Goal: Information Seeking & Learning: Learn about a topic

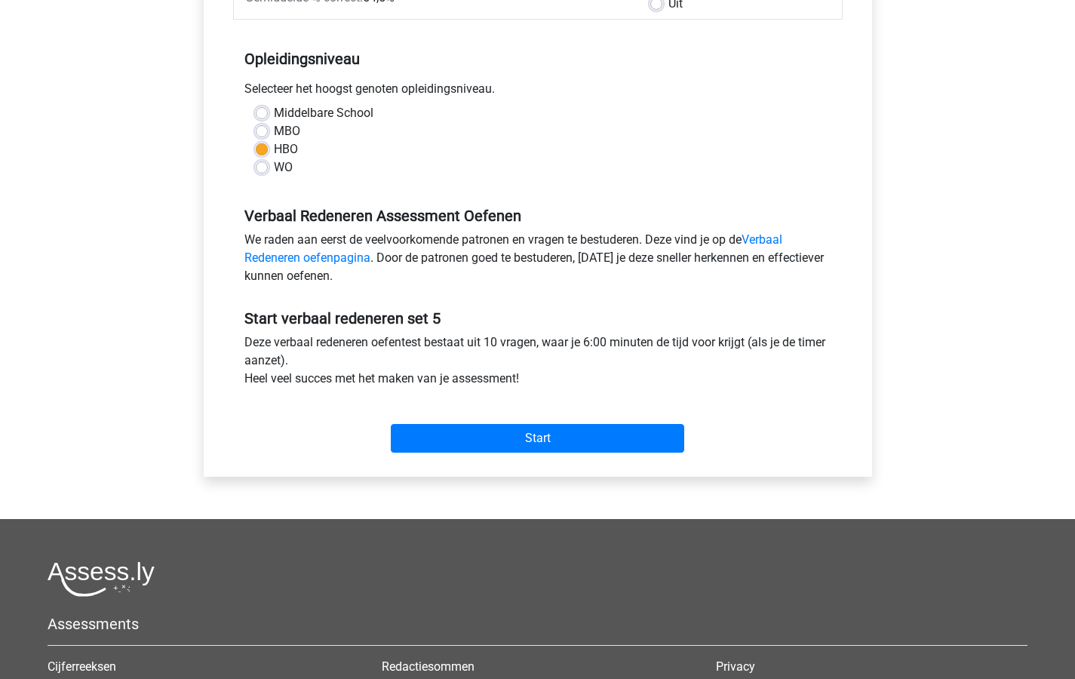
scroll to position [320, 0]
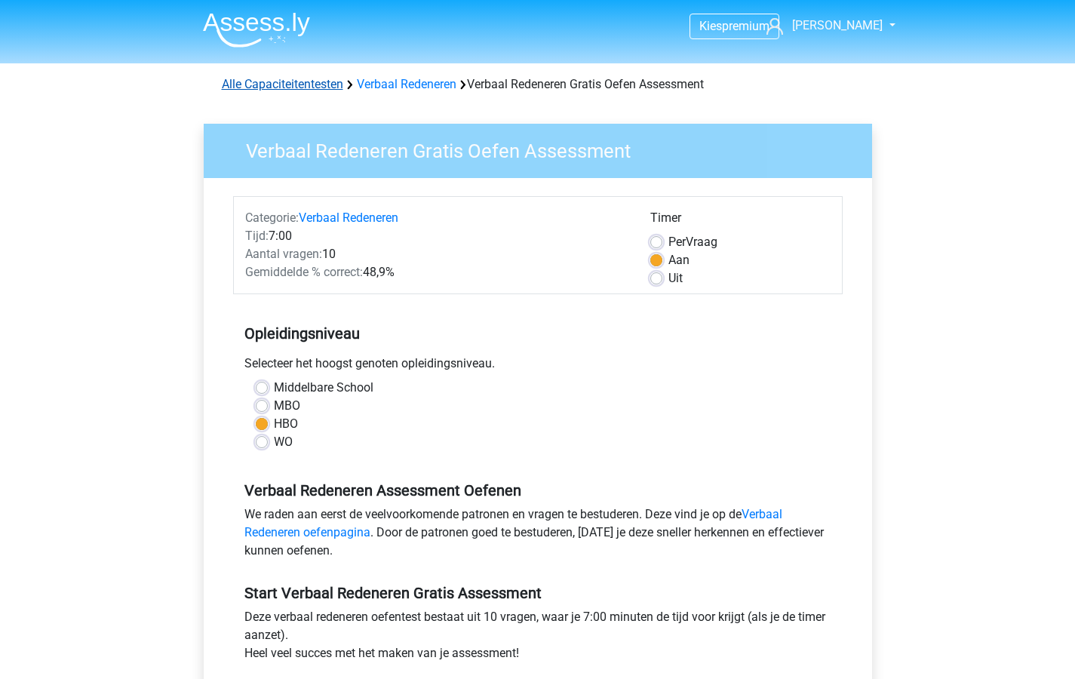
click at [251, 84] on link "Alle Capaciteitentesten" at bounding box center [282, 84] width 121 height 14
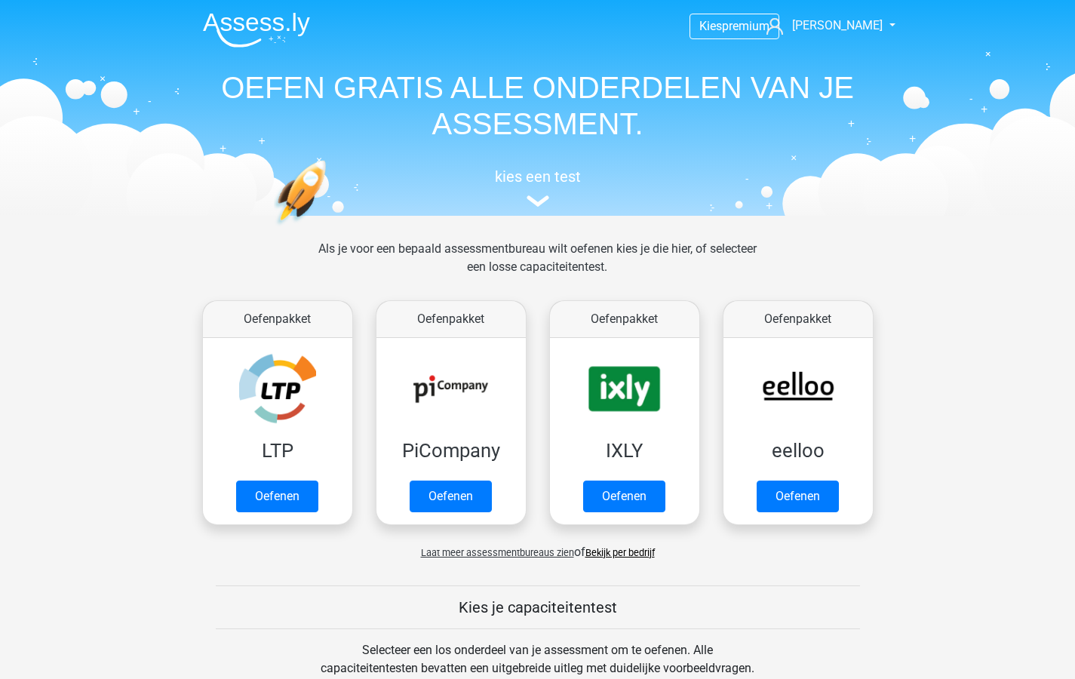
scroll to position [641, 0]
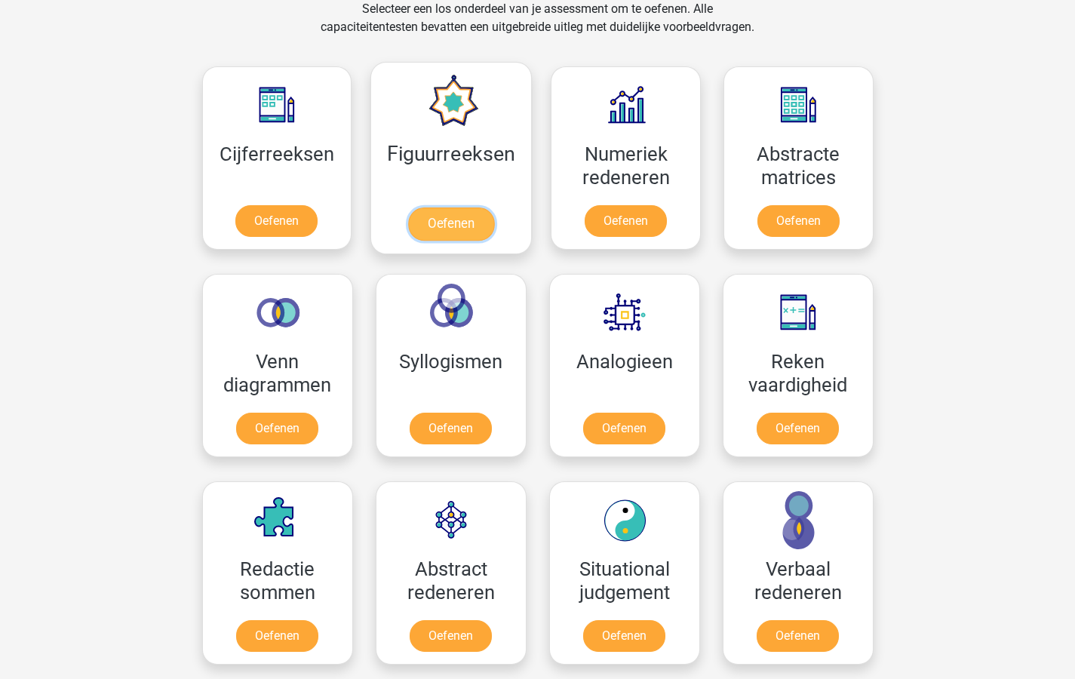
click at [447, 222] on link "Oefenen" at bounding box center [451, 223] width 86 height 33
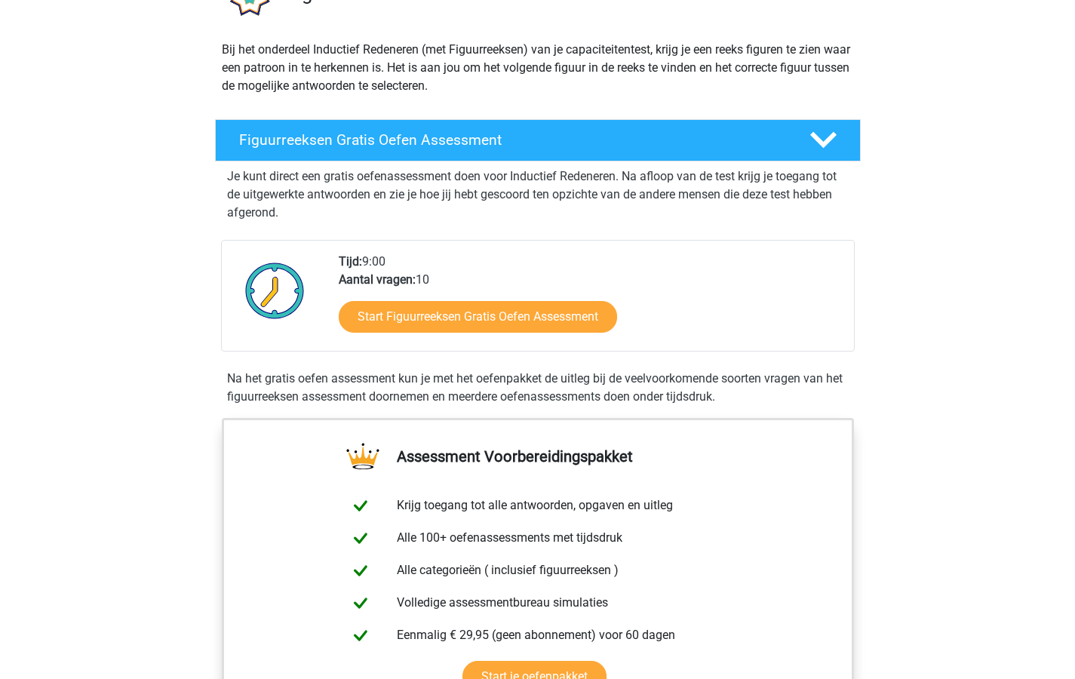
scroll to position [218, 0]
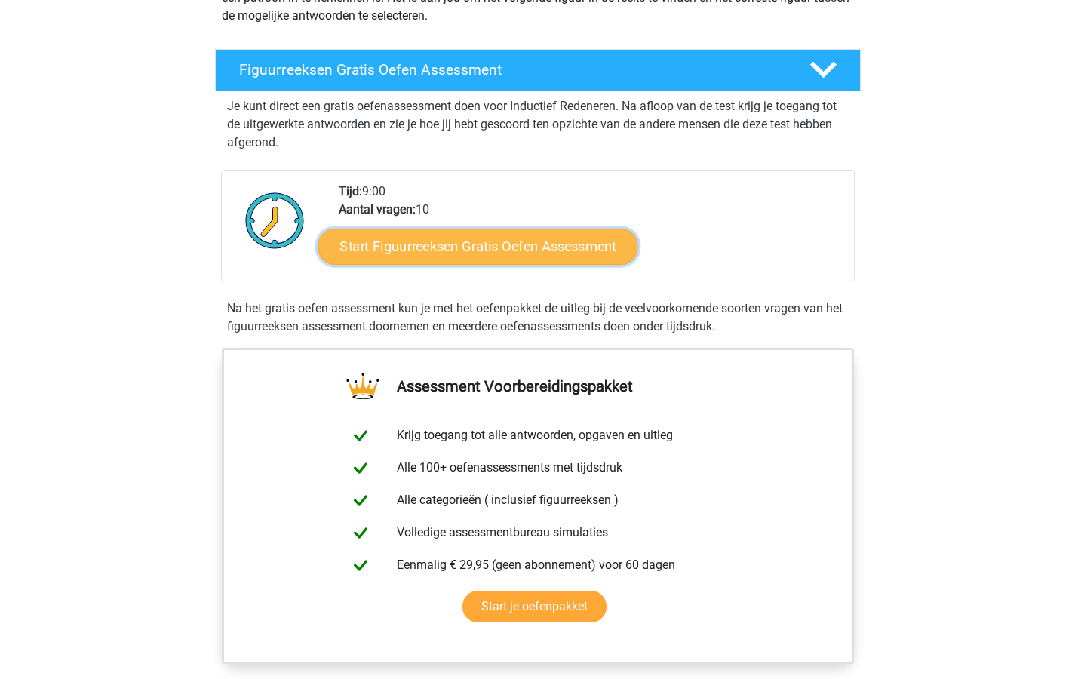
click at [457, 247] on link "Start Figuurreeksen Gratis Oefen Assessment" at bounding box center [477, 246] width 320 height 36
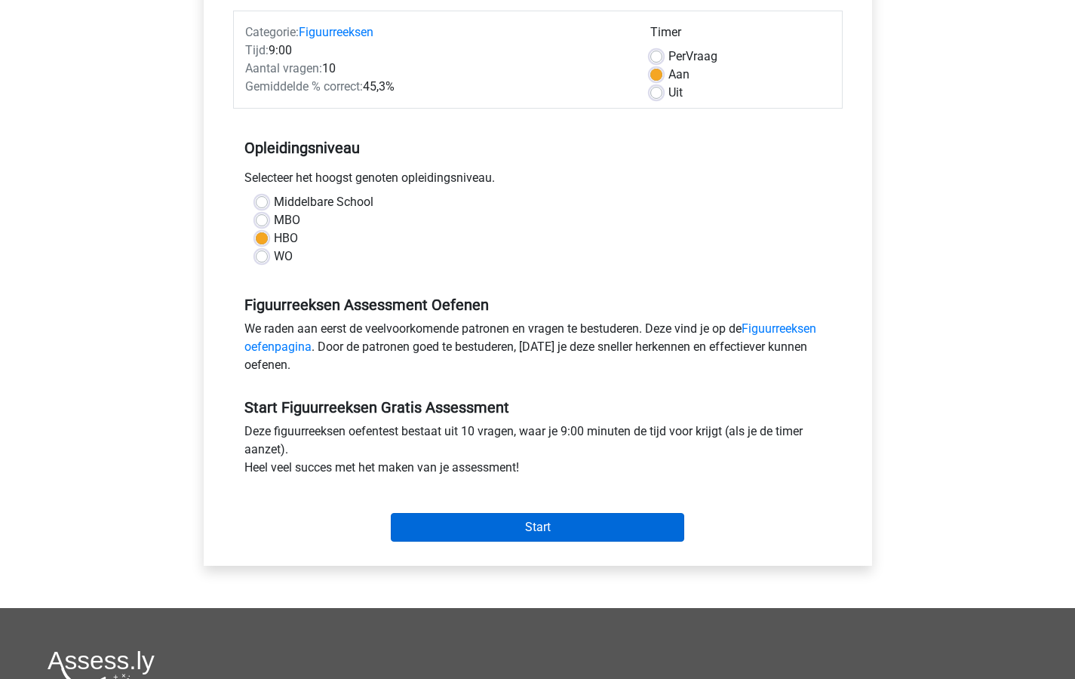
scroll to position [199, 0]
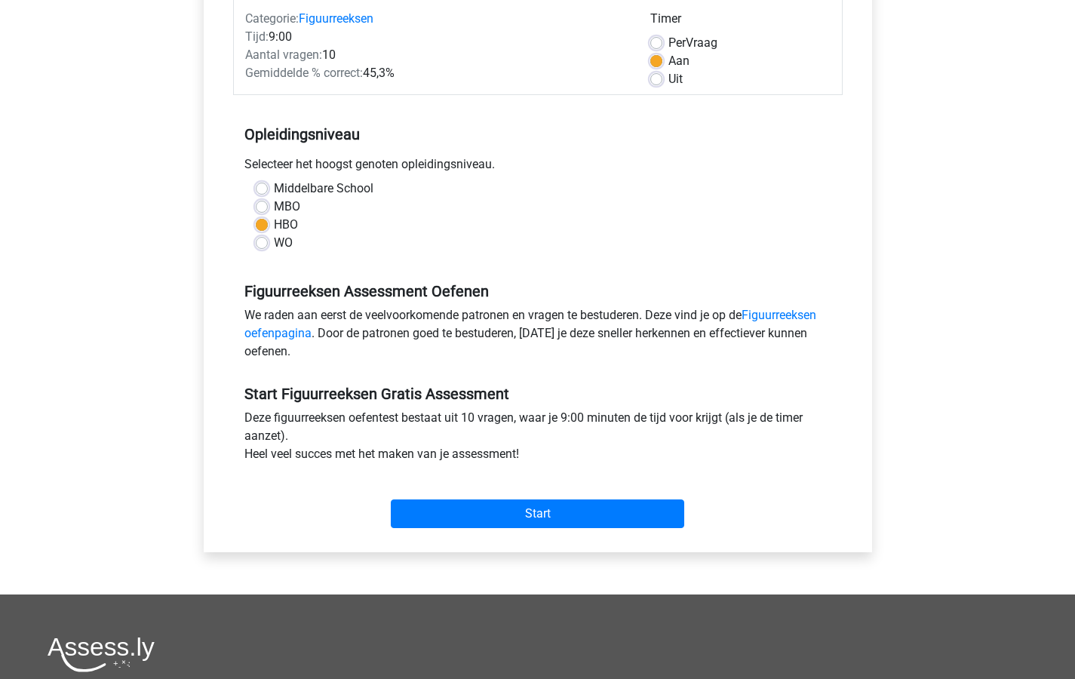
click at [274, 208] on label "MBO" at bounding box center [287, 207] width 26 height 18
click at [263, 208] on input "MBO" at bounding box center [262, 205] width 12 height 15
radio input "true"
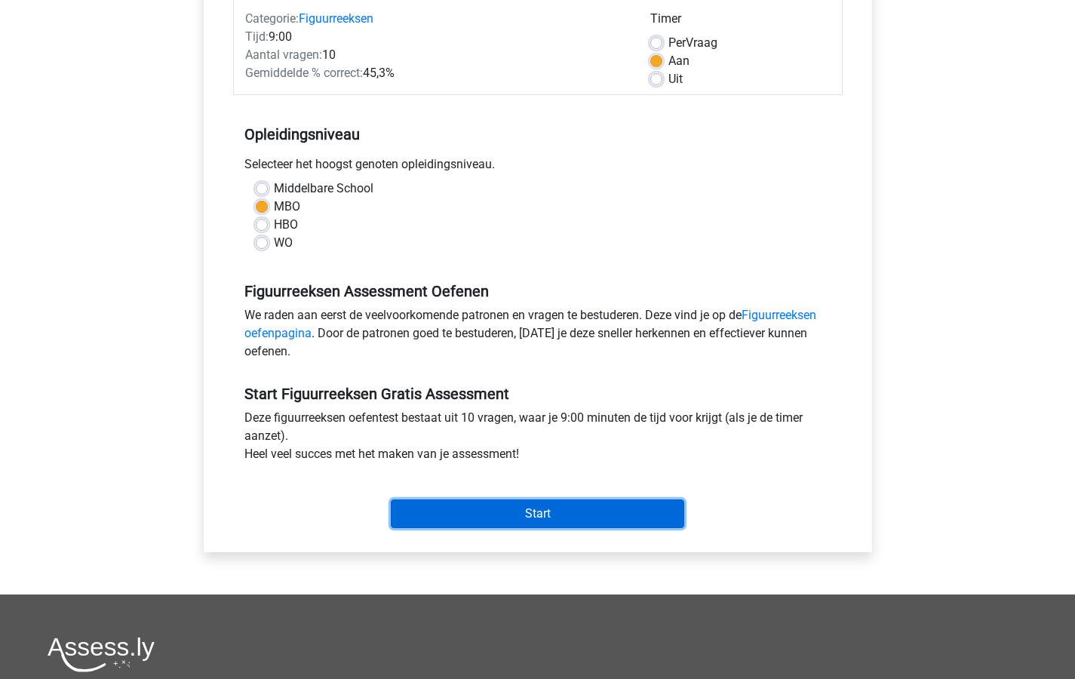
click at [511, 513] on input "Start" at bounding box center [537, 513] width 293 height 29
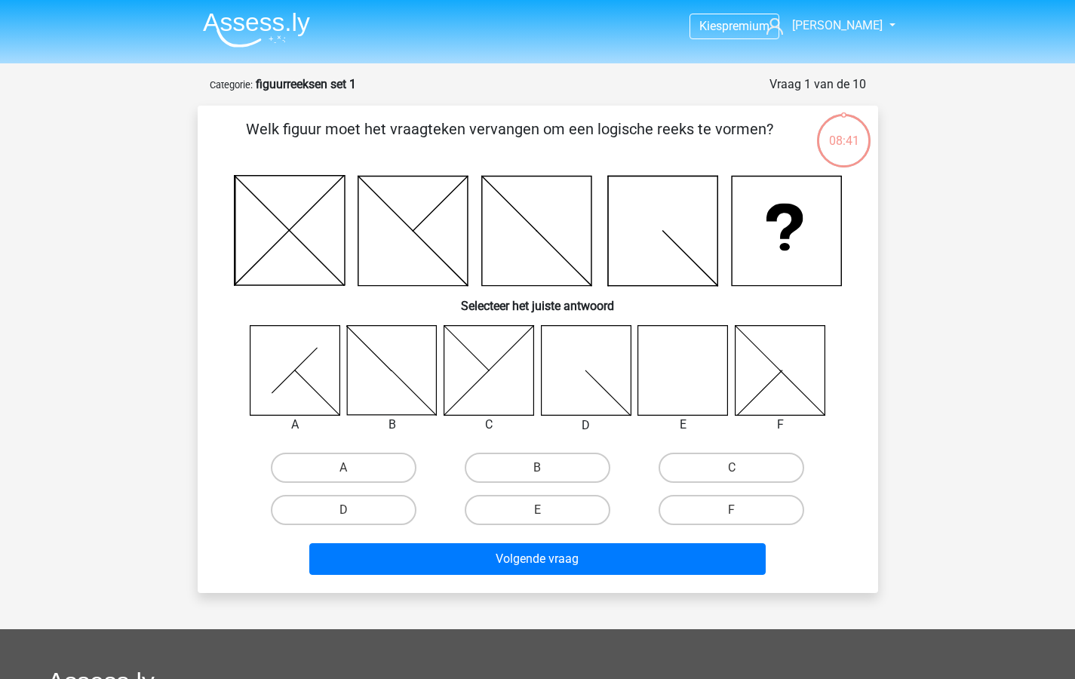
click at [692, 383] on icon at bounding box center [683, 370] width 90 height 90
click at [543, 508] on label "E" at bounding box center [538, 510] width 146 height 30
click at [543, 510] on input "E" at bounding box center [542, 515] width 10 height 10
radio input "true"
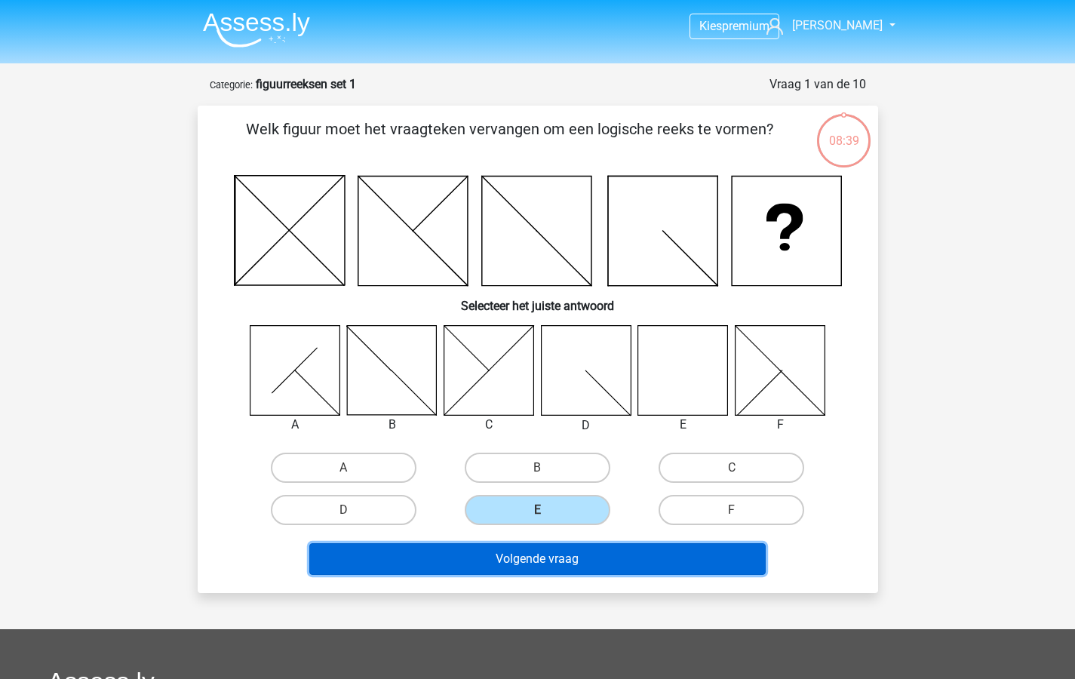
click at [525, 559] on button "Volgende vraag" at bounding box center [537, 559] width 456 height 32
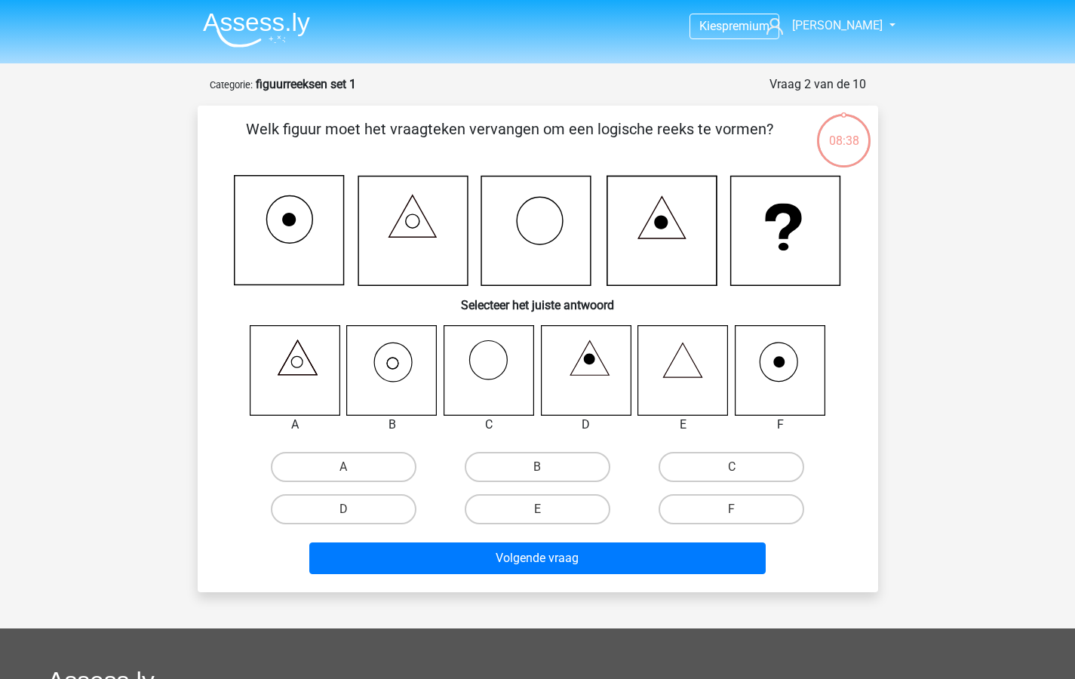
scroll to position [75, 0]
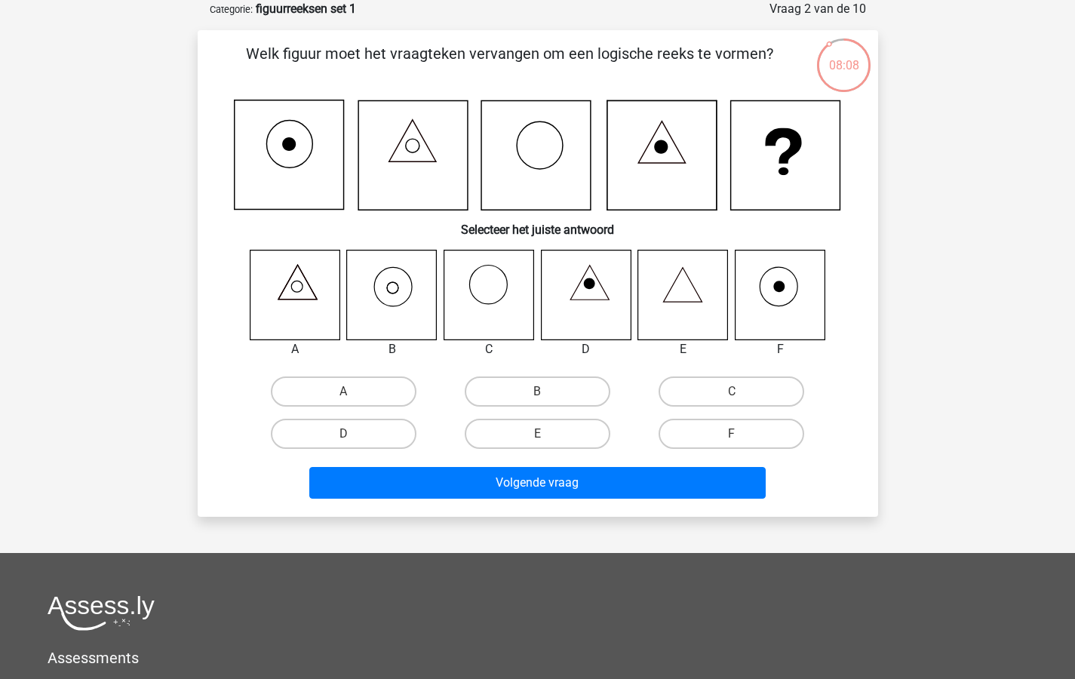
click at [395, 290] on icon at bounding box center [392, 295] width 90 height 90
drag, startPoint x: 548, startPoint y: 389, endPoint x: 546, endPoint y: 416, distance: 27.2
click at [547, 389] on label "B" at bounding box center [538, 391] width 146 height 30
click at [547, 391] on input "B" at bounding box center [542, 396] width 10 height 10
radio input "true"
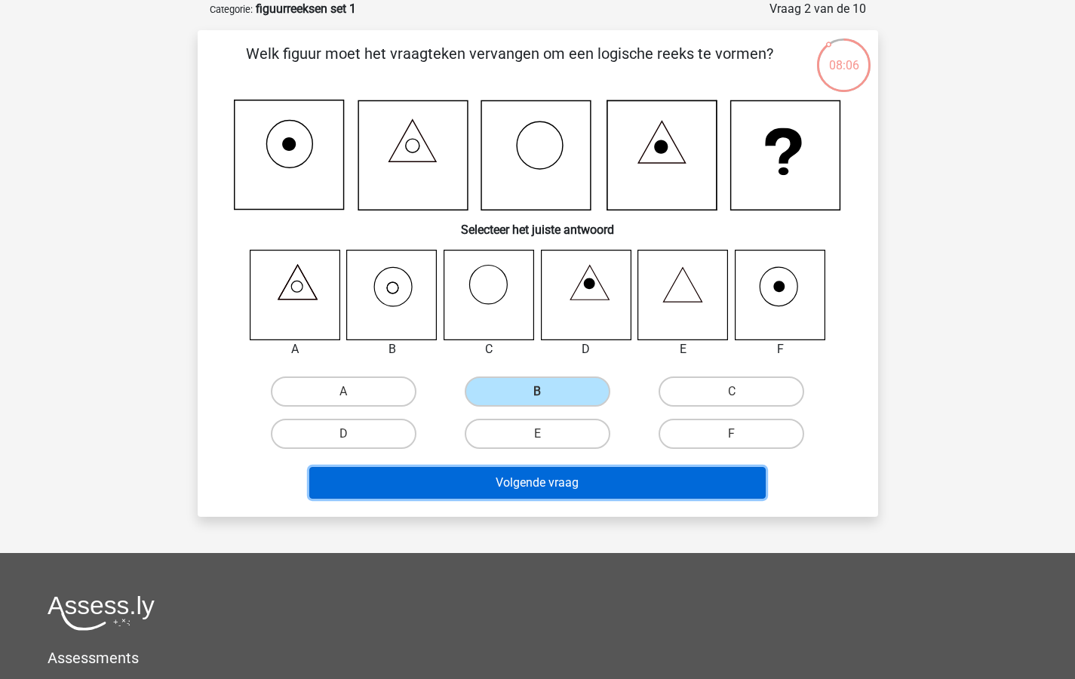
click at [529, 482] on button "Volgende vraag" at bounding box center [537, 483] width 456 height 32
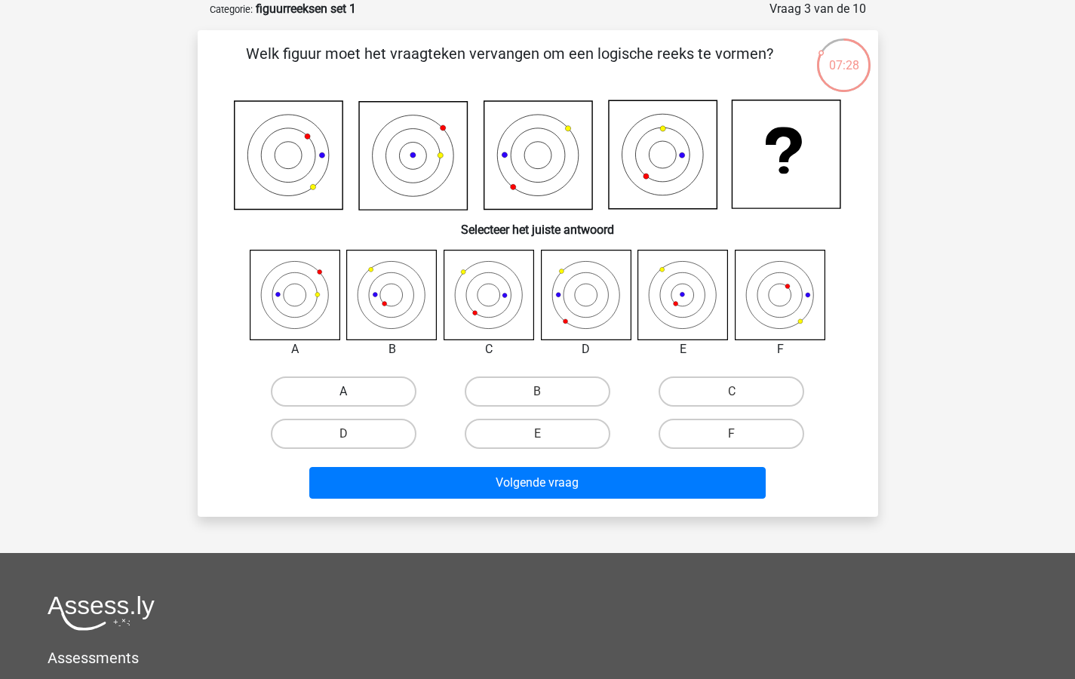
click at [336, 391] on label "A" at bounding box center [344, 391] width 146 height 30
click at [343, 391] on input "A" at bounding box center [348, 396] width 10 height 10
radio input "true"
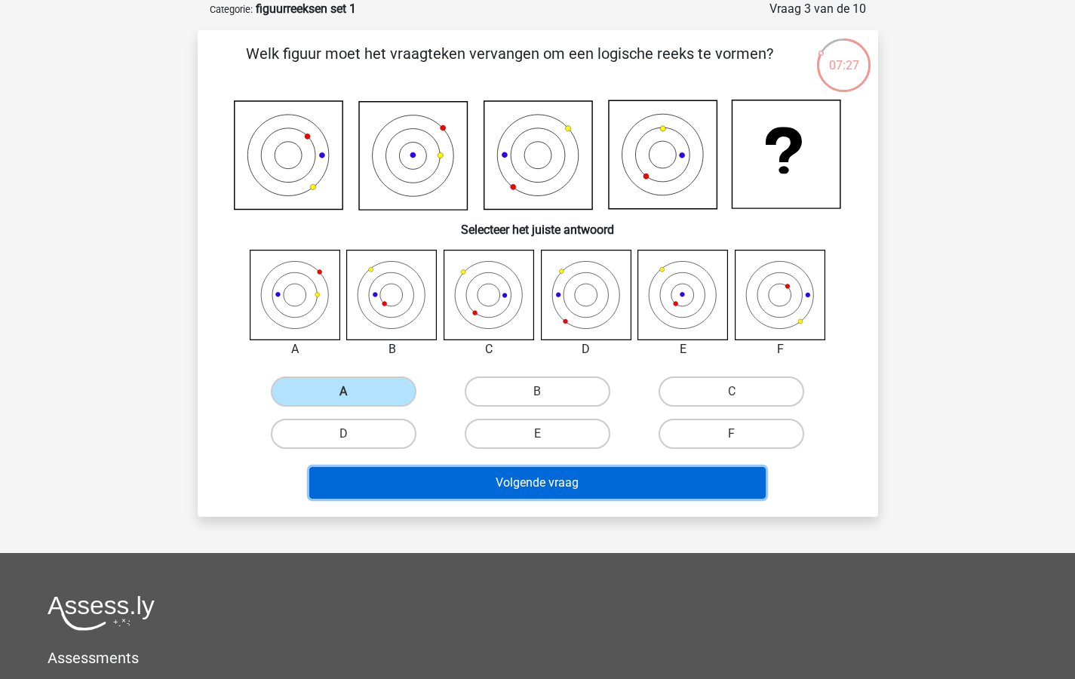
click at [497, 482] on button "Volgende vraag" at bounding box center [537, 483] width 456 height 32
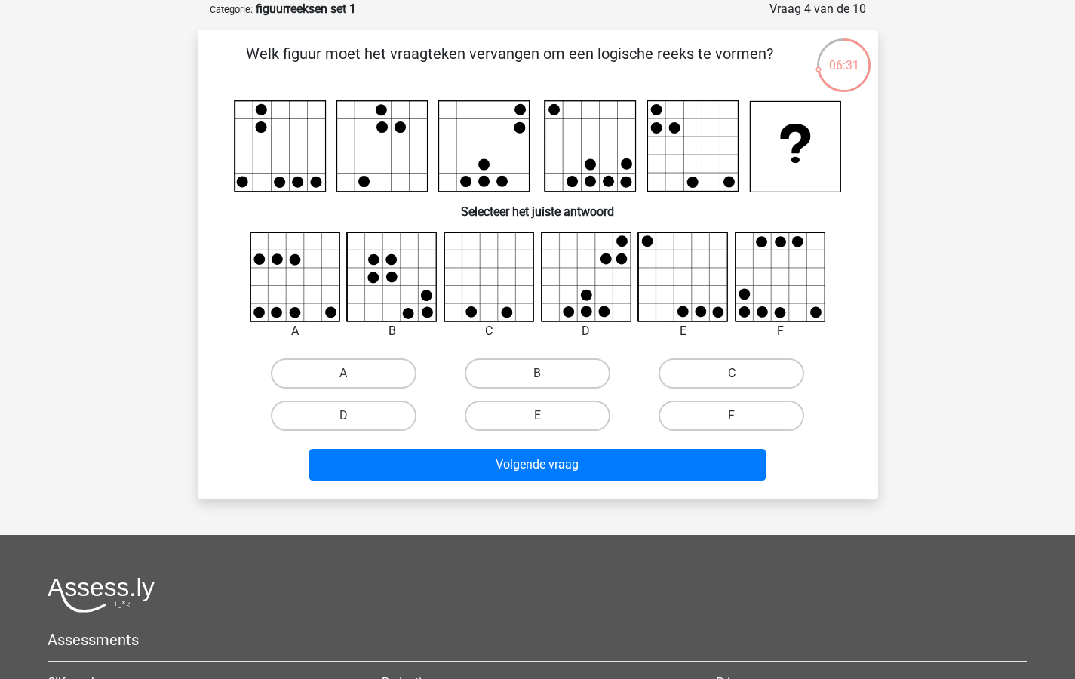
click at [720, 371] on label "C" at bounding box center [731, 373] width 146 height 30
click at [731, 373] on input "C" at bounding box center [736, 378] width 10 height 10
radio input "true"
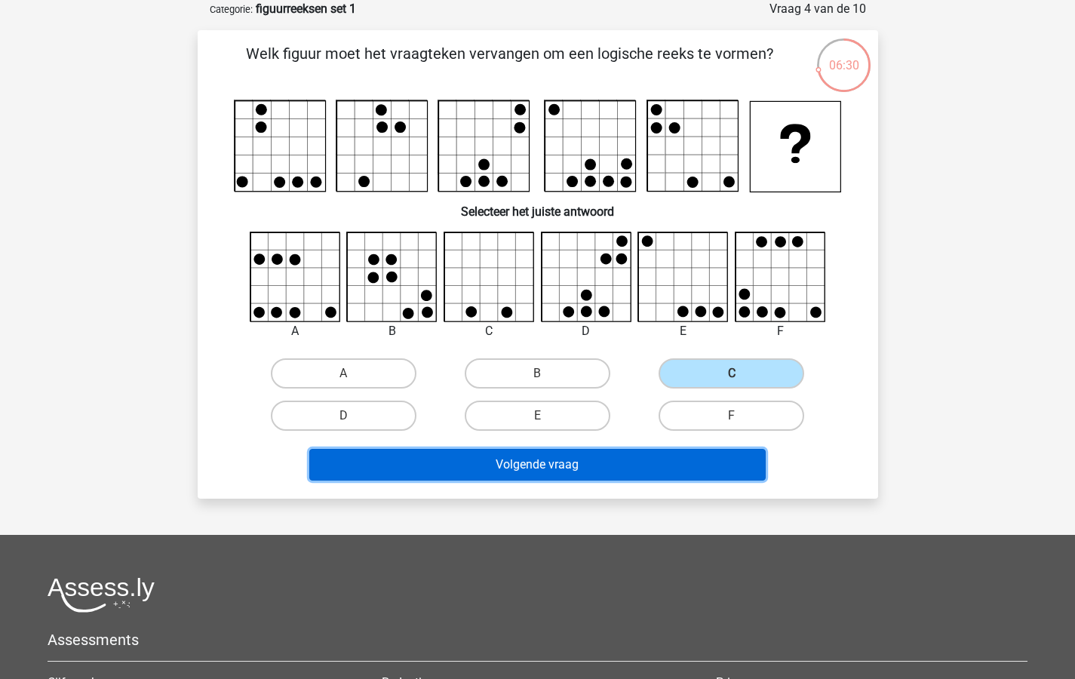
click at [564, 464] on button "Volgende vraag" at bounding box center [537, 465] width 456 height 32
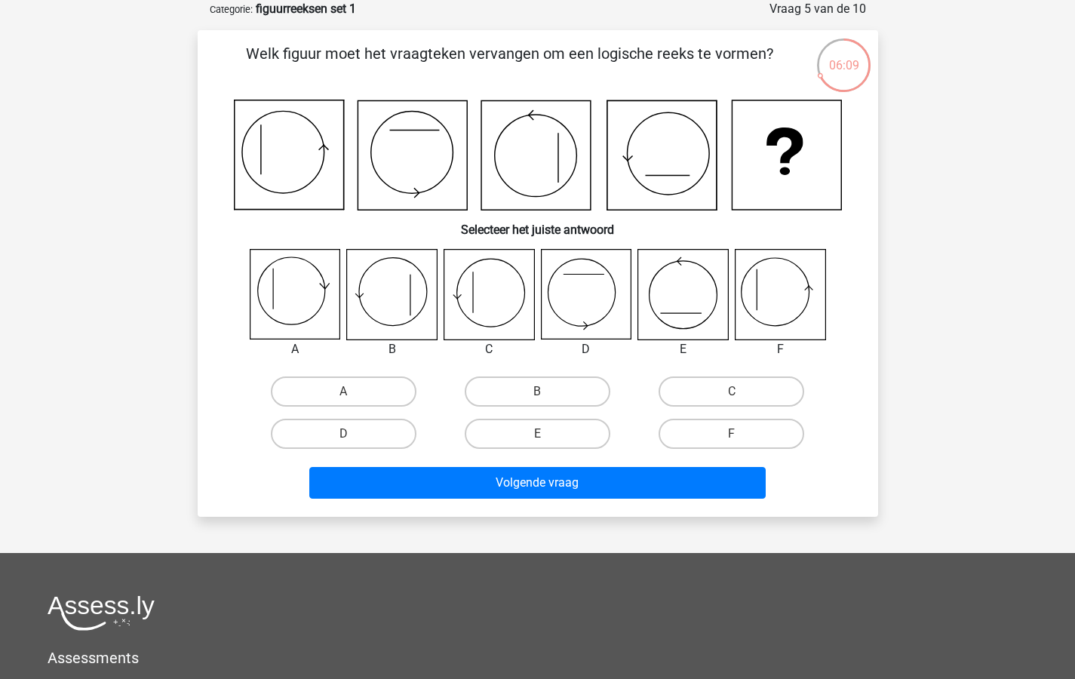
click at [776, 298] on icon at bounding box center [780, 295] width 90 height 90
click at [743, 429] on label "F" at bounding box center [731, 434] width 146 height 30
click at [741, 434] on input "F" at bounding box center [736, 439] width 10 height 10
radio input "true"
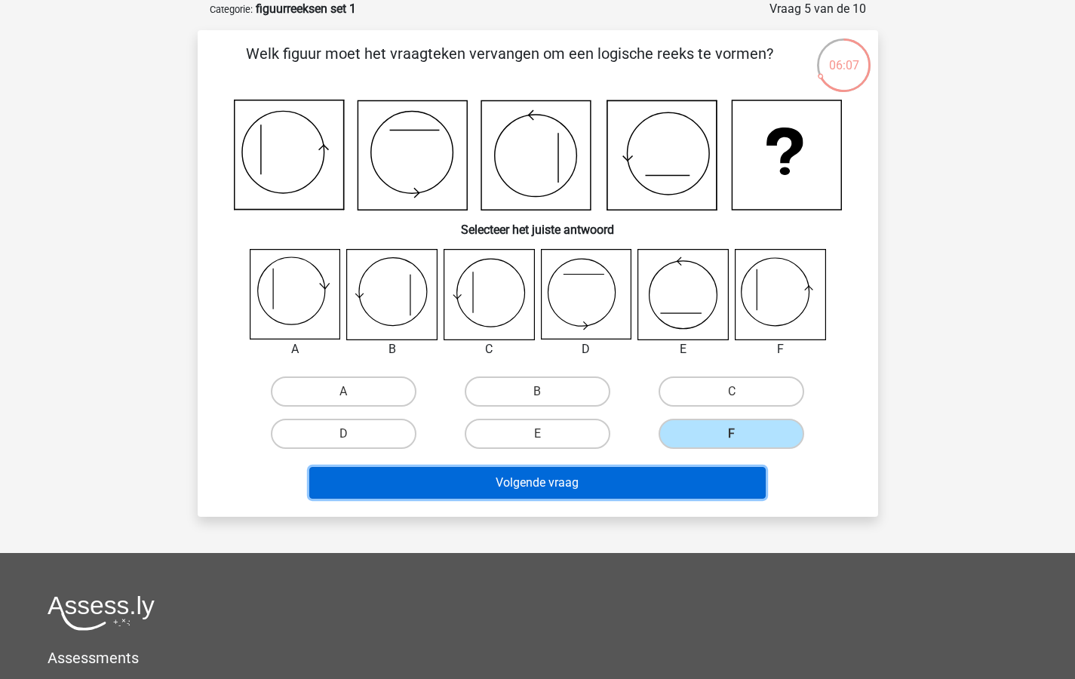
click at [554, 477] on button "Volgende vraag" at bounding box center [537, 483] width 456 height 32
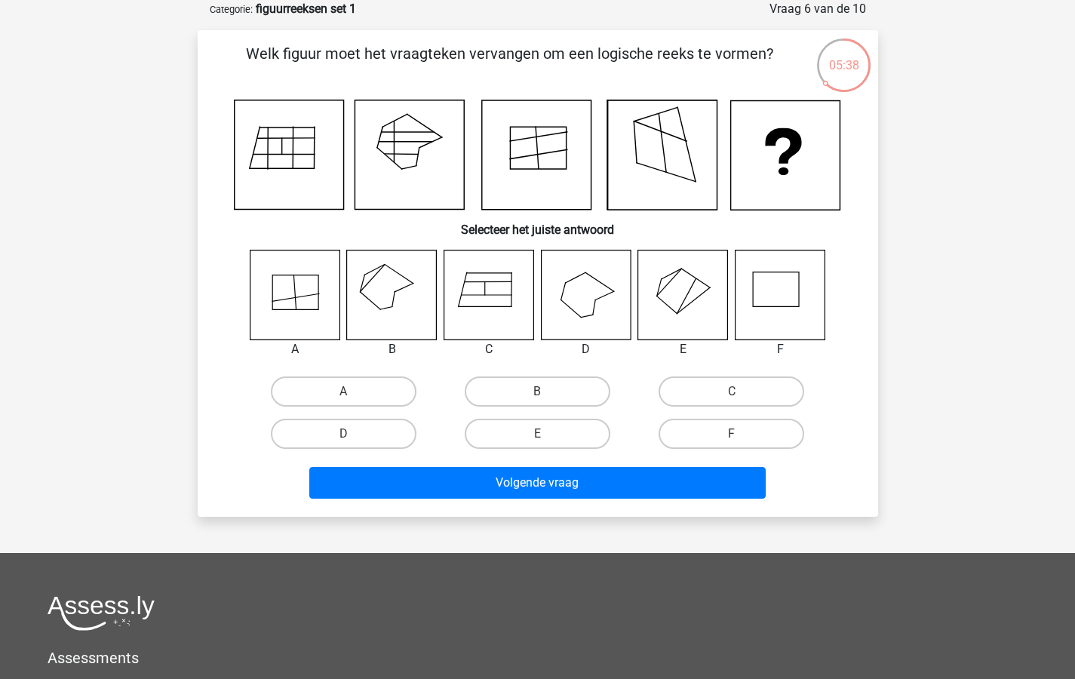
click at [737, 435] on input "F" at bounding box center [736, 439] width 10 height 10
radio input "true"
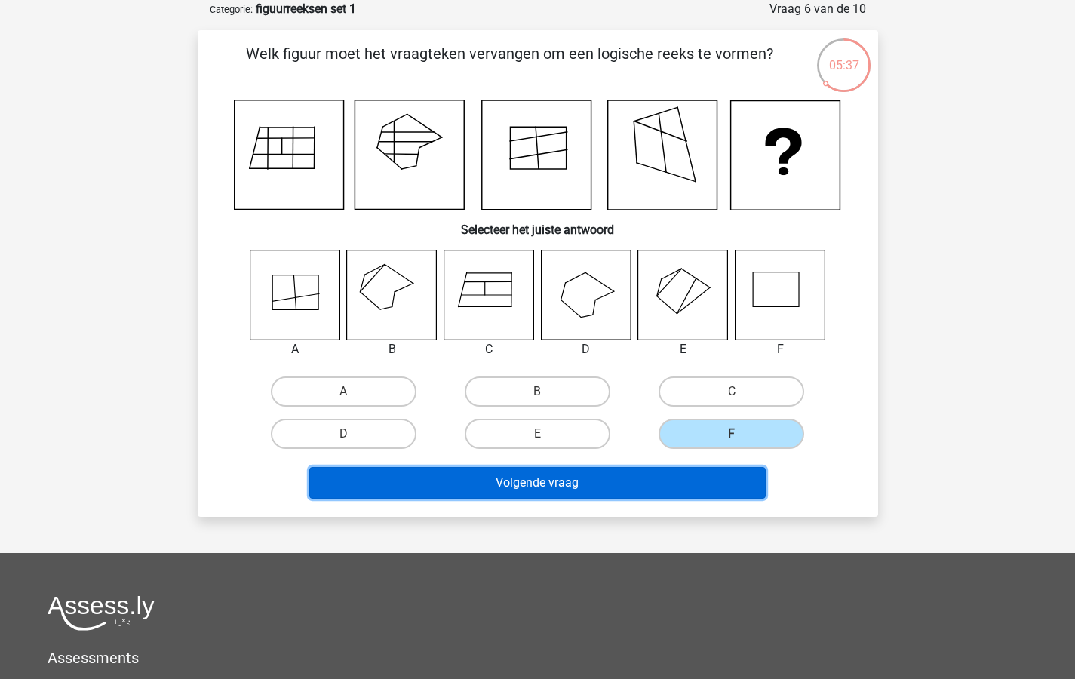
click at [588, 477] on button "Volgende vraag" at bounding box center [537, 483] width 456 height 32
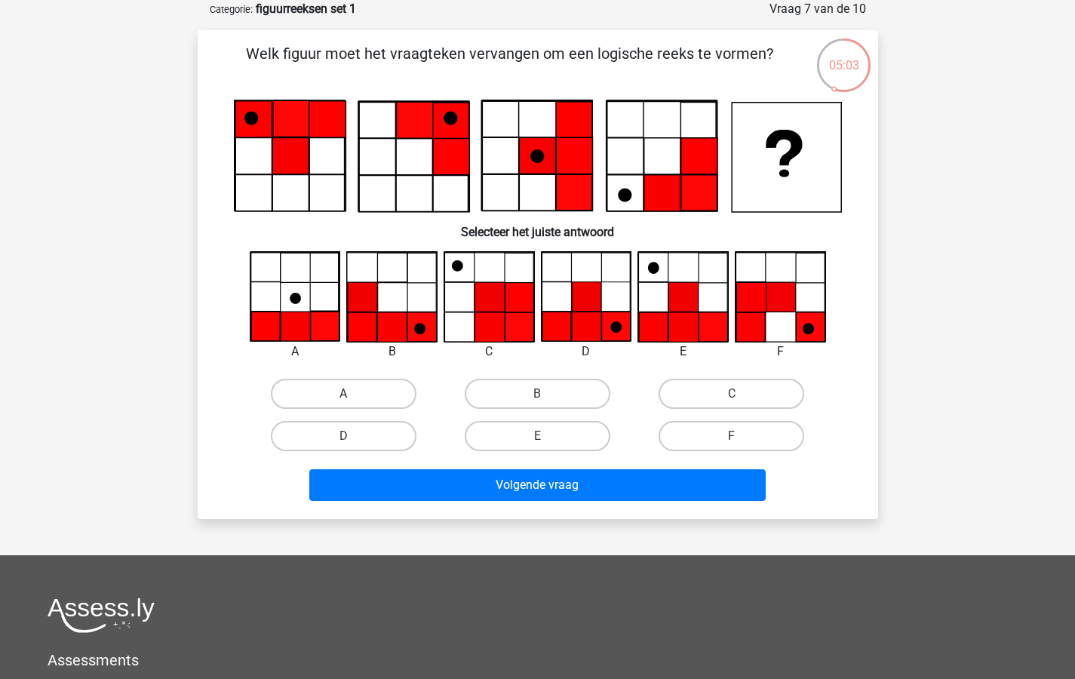
click at [330, 389] on label "A" at bounding box center [344, 394] width 146 height 30
click at [343, 394] on input "A" at bounding box center [348, 399] width 10 height 10
radio input "true"
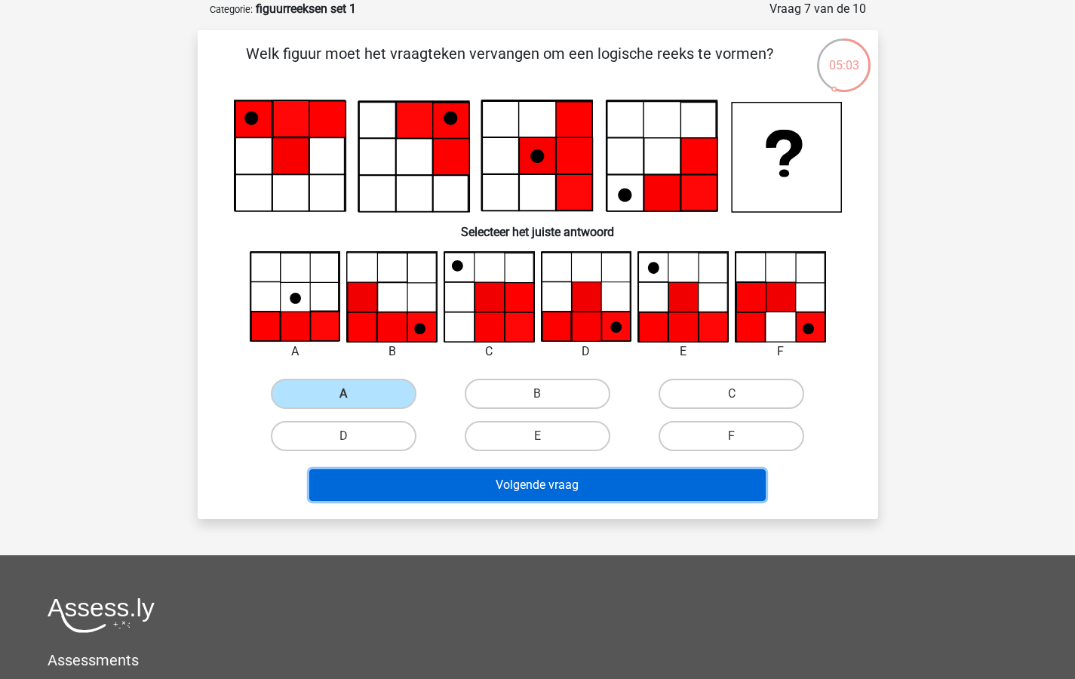
click at [567, 483] on button "Volgende vraag" at bounding box center [537, 485] width 456 height 32
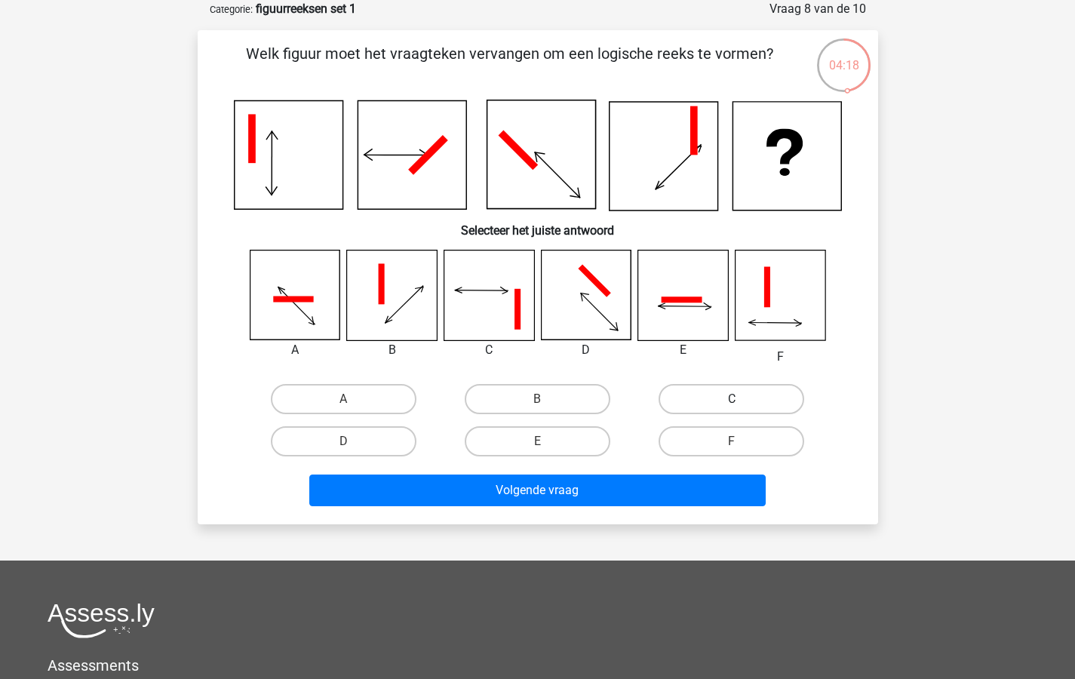
click at [736, 397] on label "C" at bounding box center [731, 399] width 146 height 30
click at [736, 399] on input "C" at bounding box center [736, 404] width 10 height 10
radio input "true"
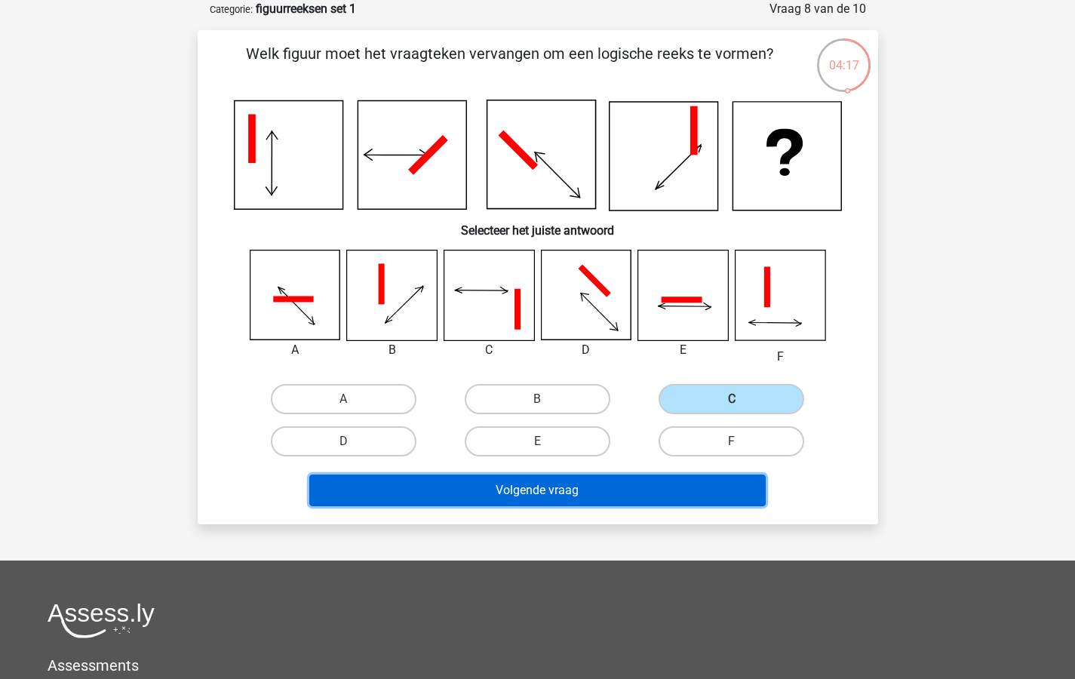
click at [559, 484] on button "Volgende vraag" at bounding box center [537, 490] width 456 height 32
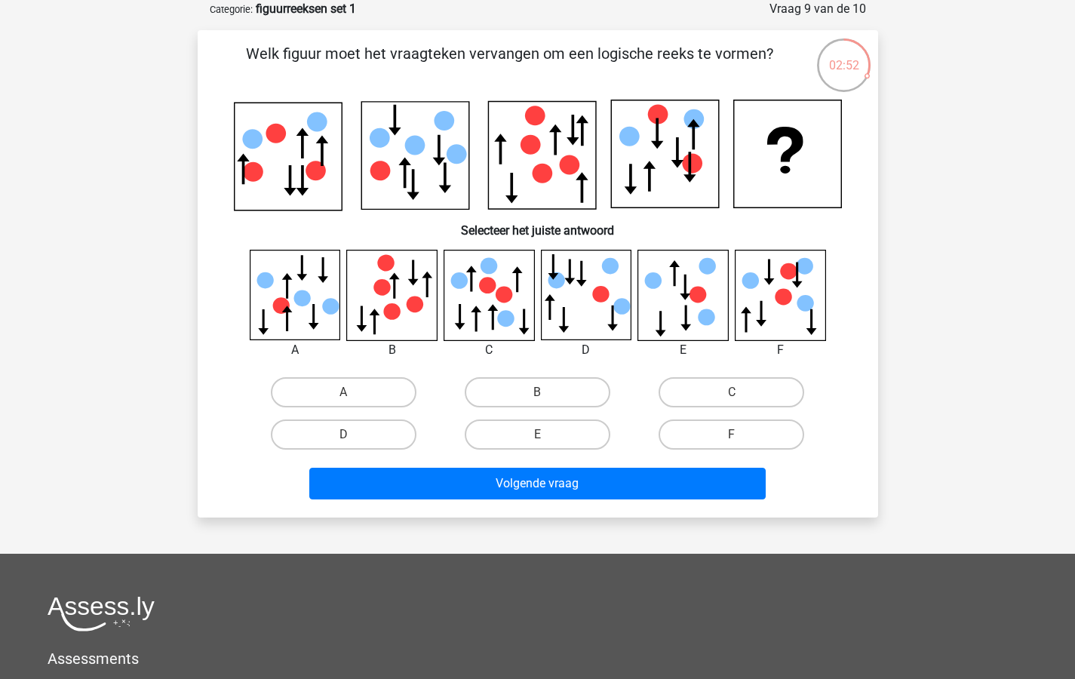
drag, startPoint x: 342, startPoint y: 390, endPoint x: 370, endPoint y: 407, distance: 32.9
click at [345, 393] on div "A" at bounding box center [344, 392] width 182 height 30
click at [349, 390] on label "A" at bounding box center [344, 392] width 146 height 30
click at [349, 392] on input "A" at bounding box center [348, 397] width 10 height 10
radio input "true"
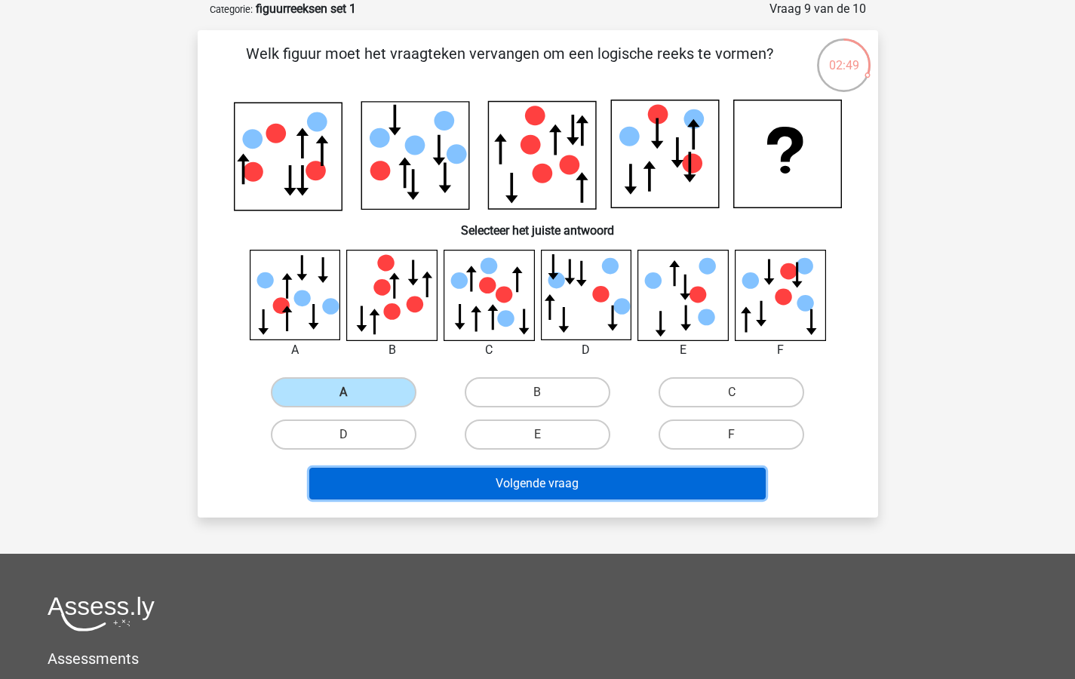
click at [533, 482] on button "Volgende vraag" at bounding box center [537, 484] width 456 height 32
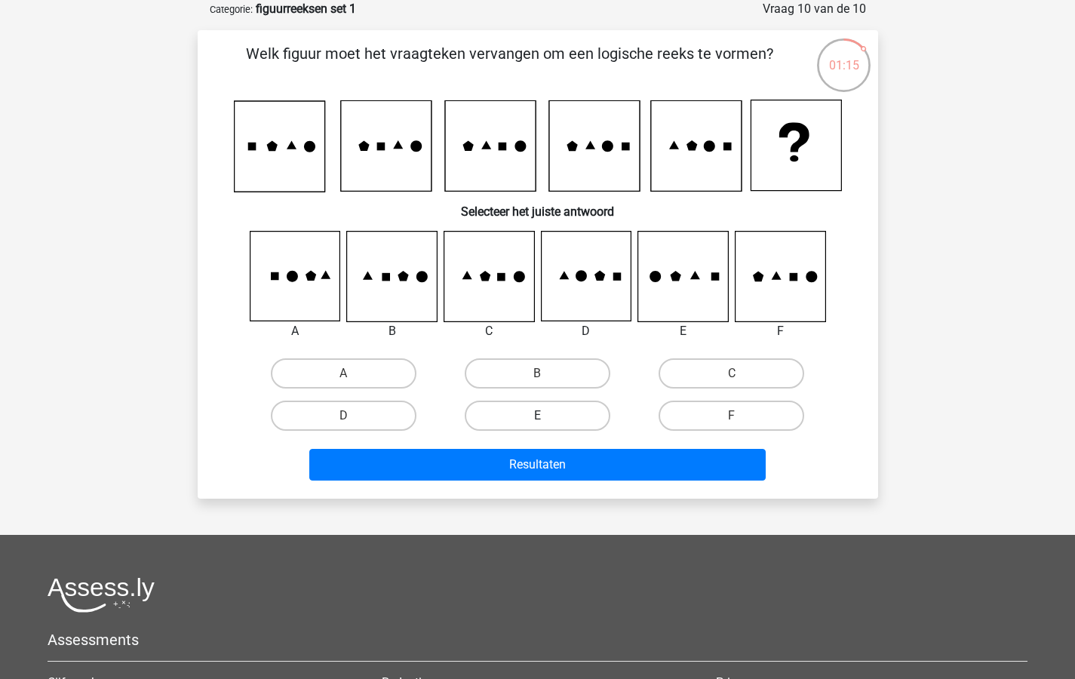
click at [538, 412] on label "E" at bounding box center [538, 415] width 146 height 30
click at [538, 416] on input "E" at bounding box center [542, 421] width 10 height 10
radio input "true"
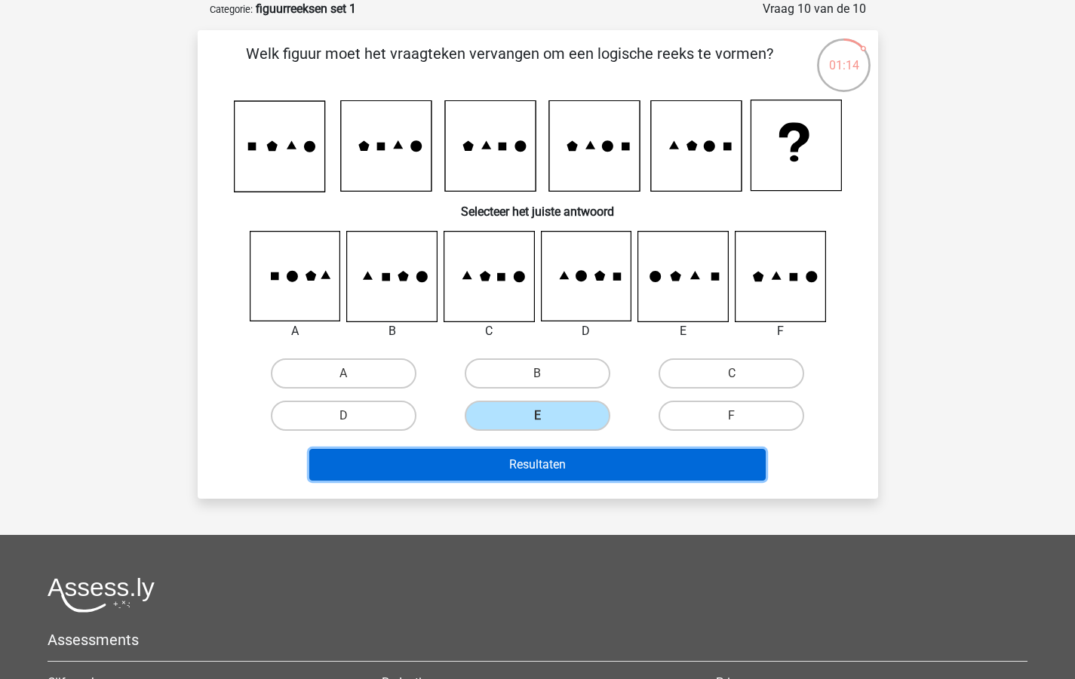
click at [543, 464] on button "Resultaten" at bounding box center [537, 465] width 456 height 32
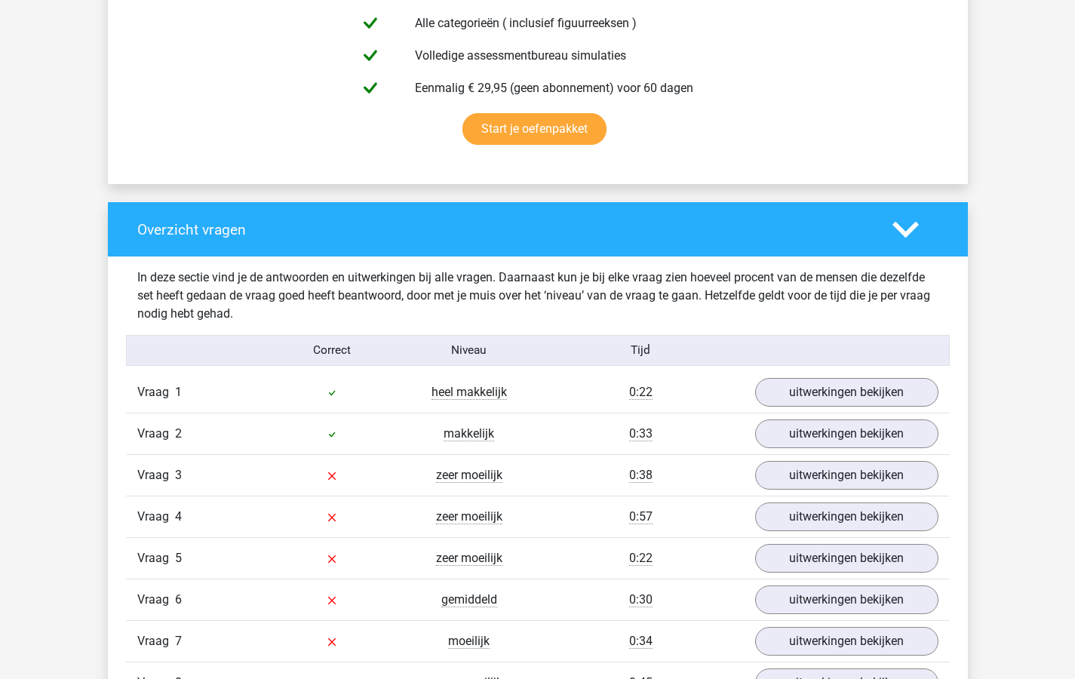
scroll to position [1016, 0]
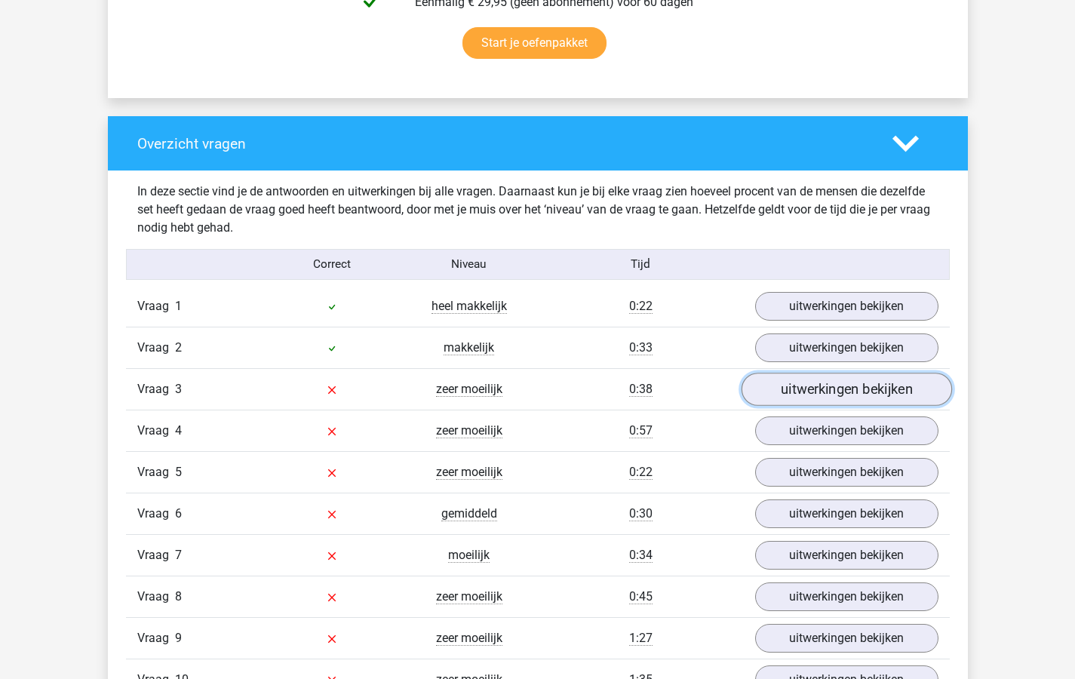
click at [809, 388] on link "uitwerkingen bekijken" at bounding box center [846, 389] width 210 height 33
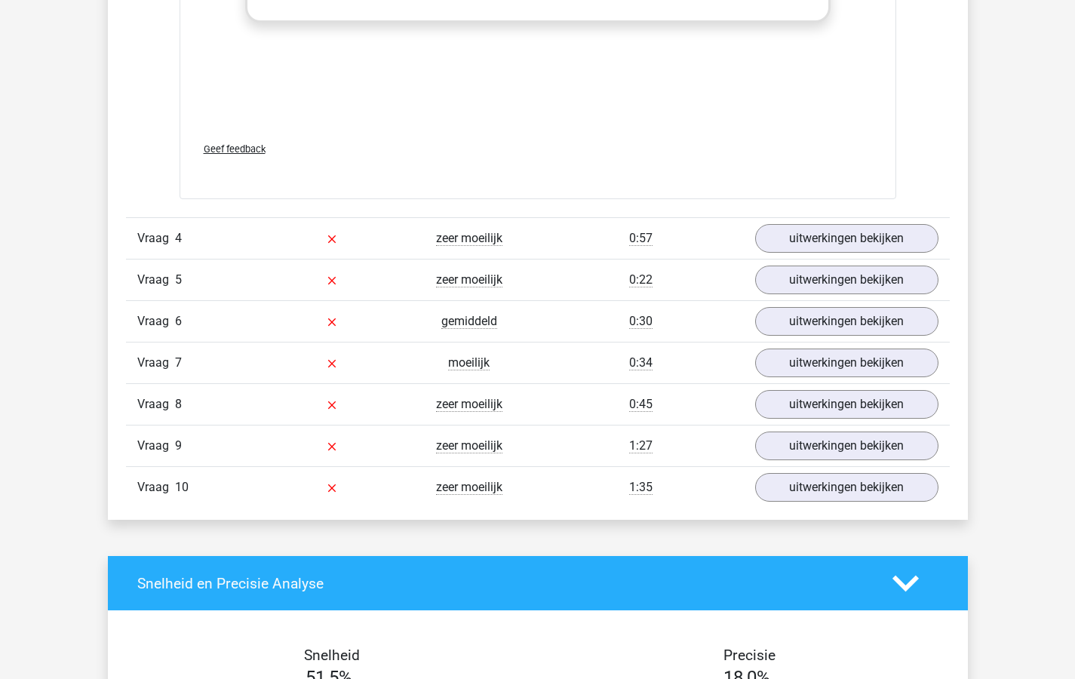
scroll to position [2464, 0]
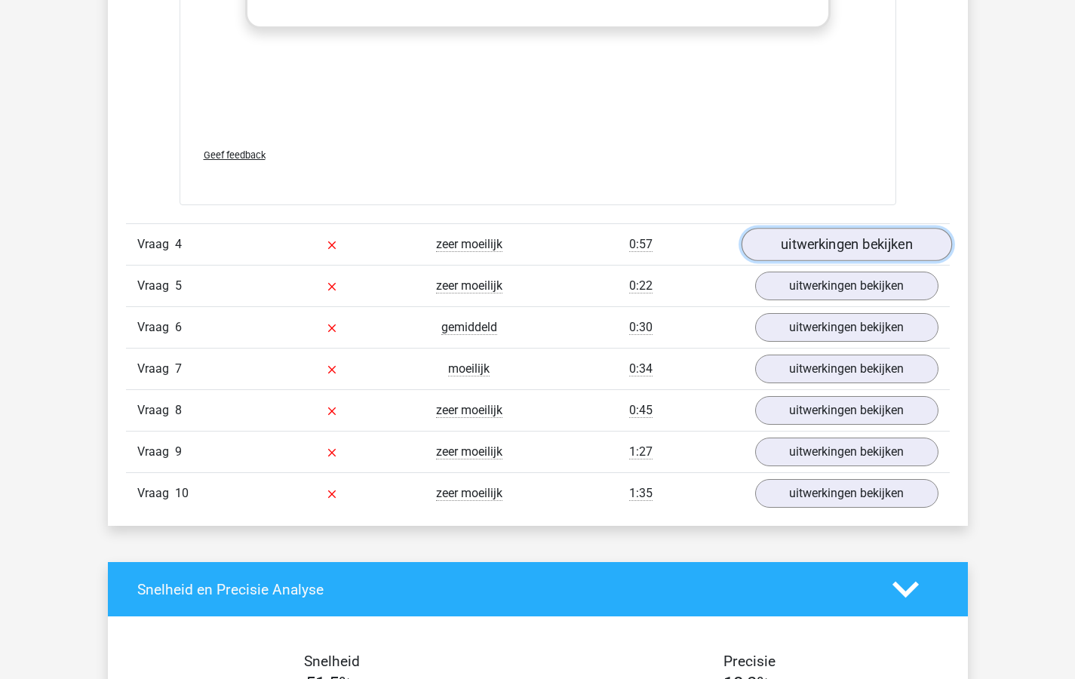
click at [804, 244] on link "uitwerkingen bekijken" at bounding box center [846, 244] width 210 height 33
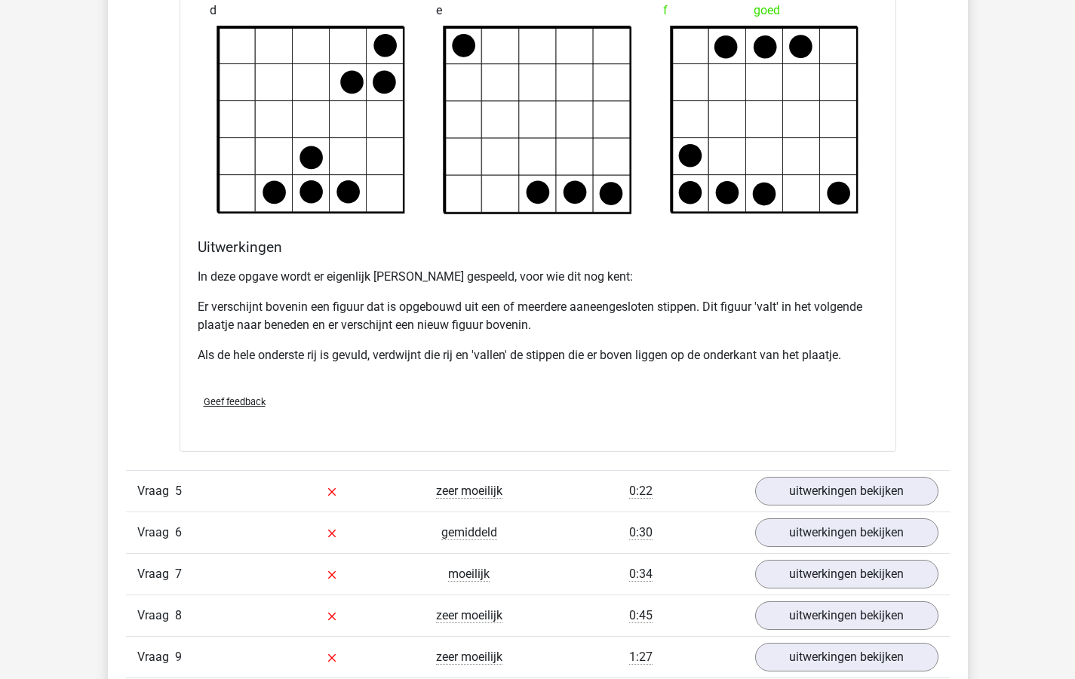
scroll to position [3326, 0]
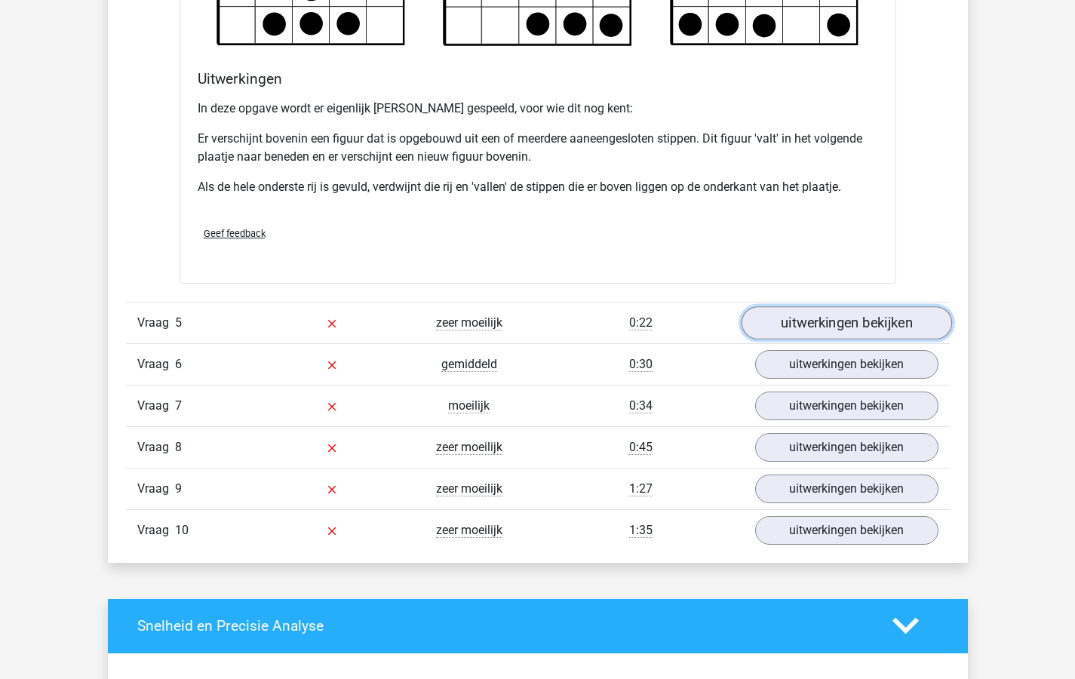
click at [814, 323] on link "uitwerkingen bekijken" at bounding box center [846, 322] width 210 height 33
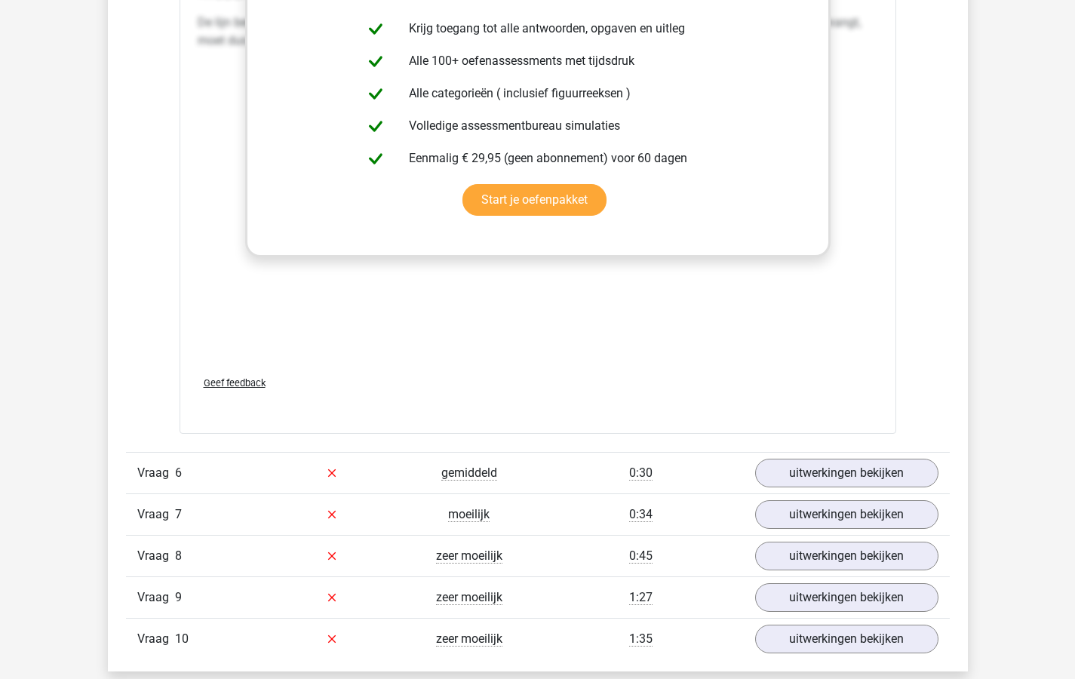
scroll to position [4546, 0]
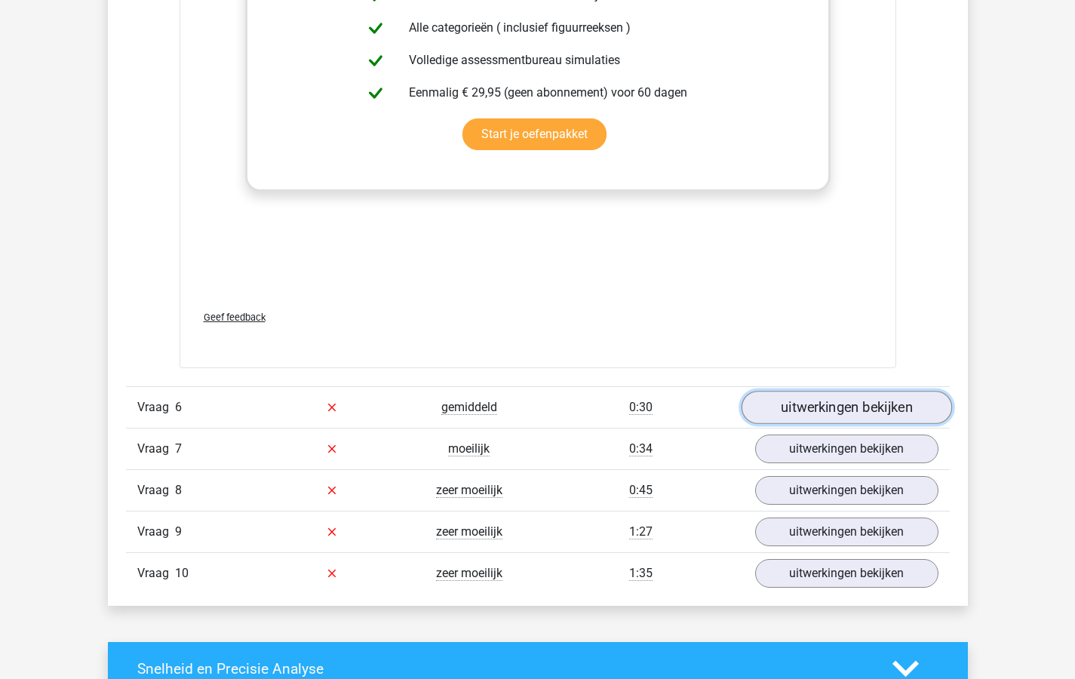
click at [807, 401] on link "uitwerkingen bekijken" at bounding box center [846, 407] width 210 height 33
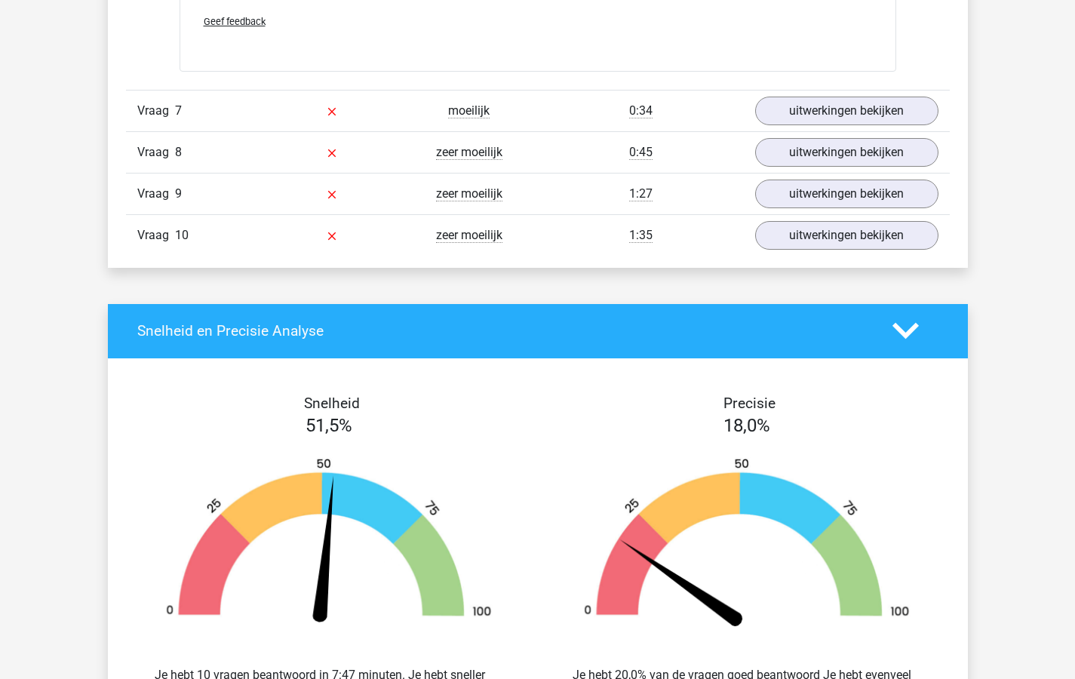
scroll to position [5791, 0]
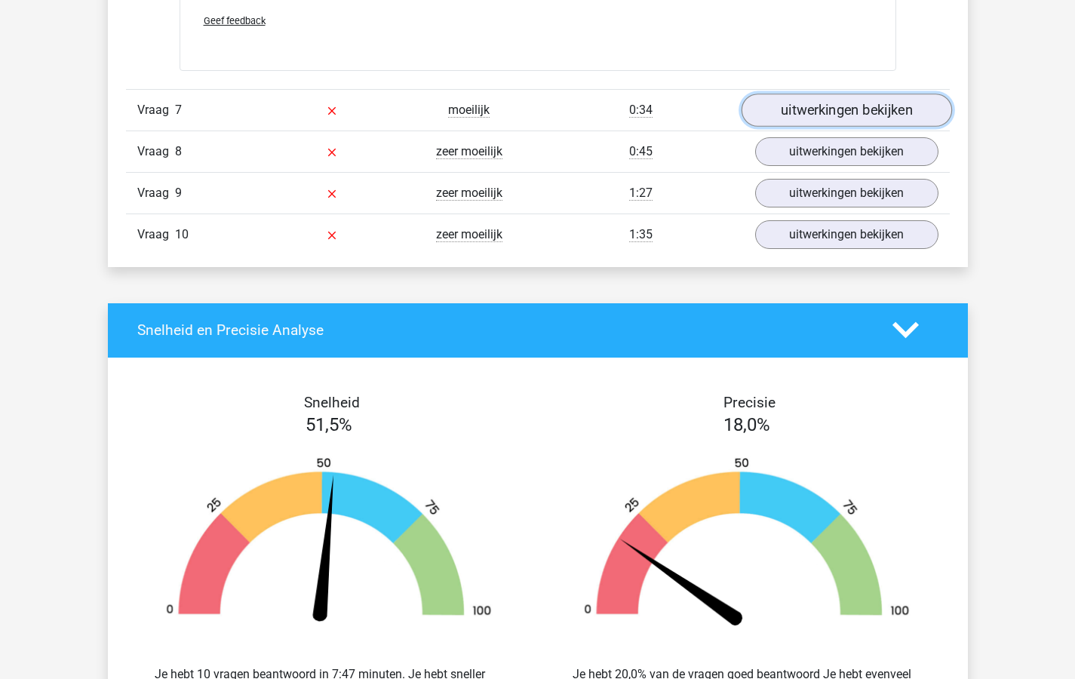
click at [814, 109] on link "uitwerkingen bekijken" at bounding box center [846, 110] width 210 height 33
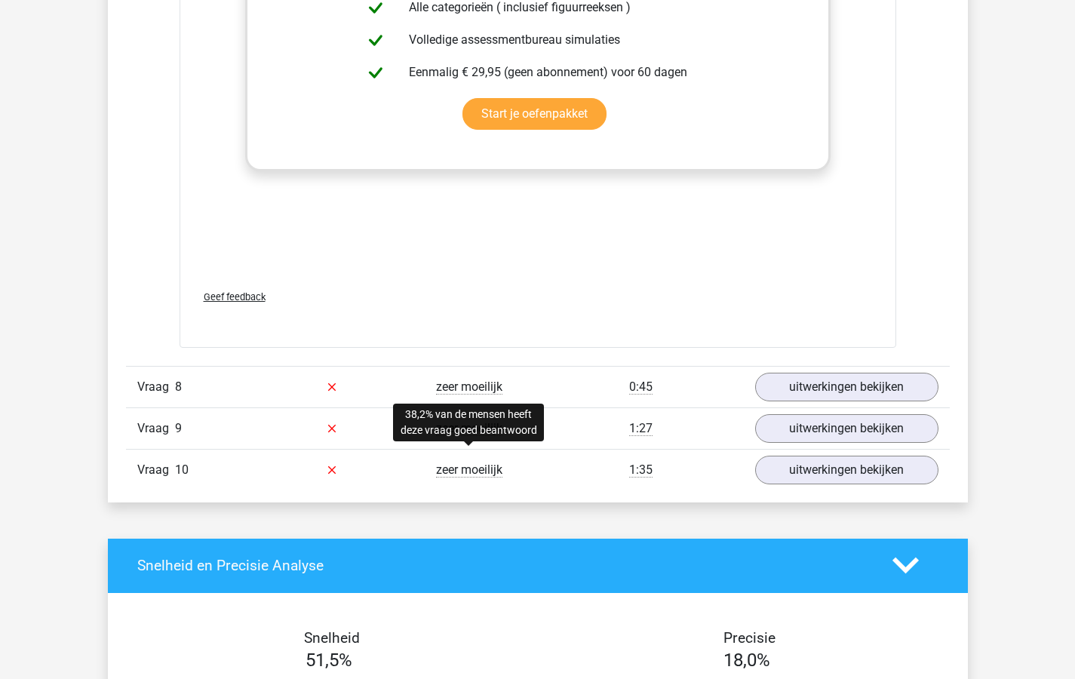
scroll to position [6953, 0]
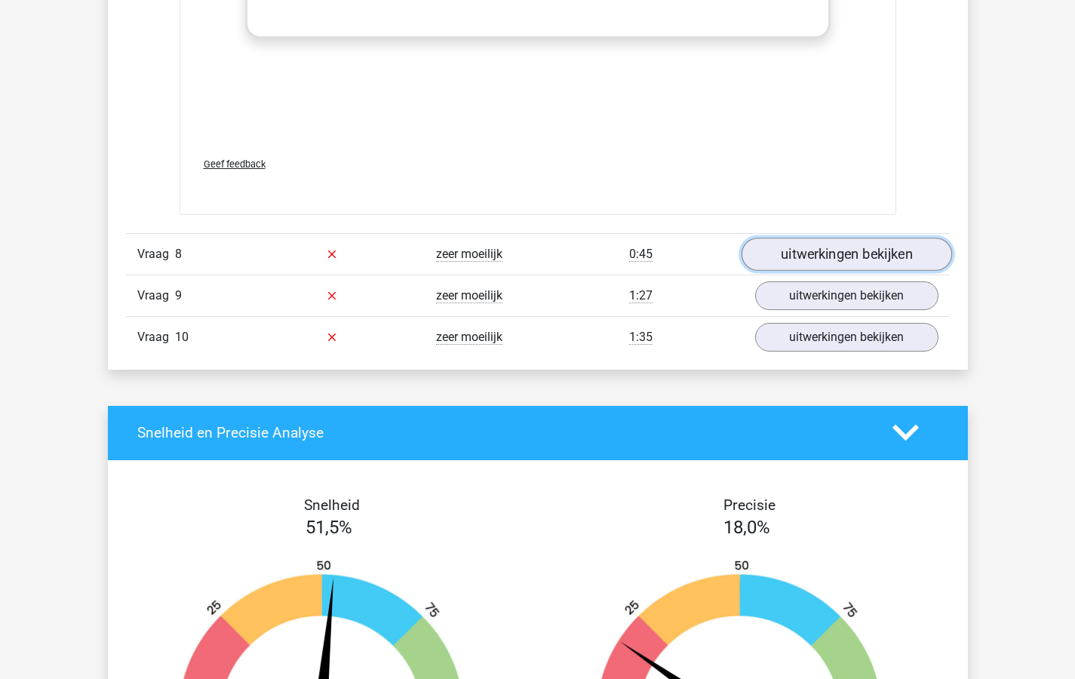
click at [837, 256] on link "uitwerkingen bekijken" at bounding box center [846, 254] width 210 height 33
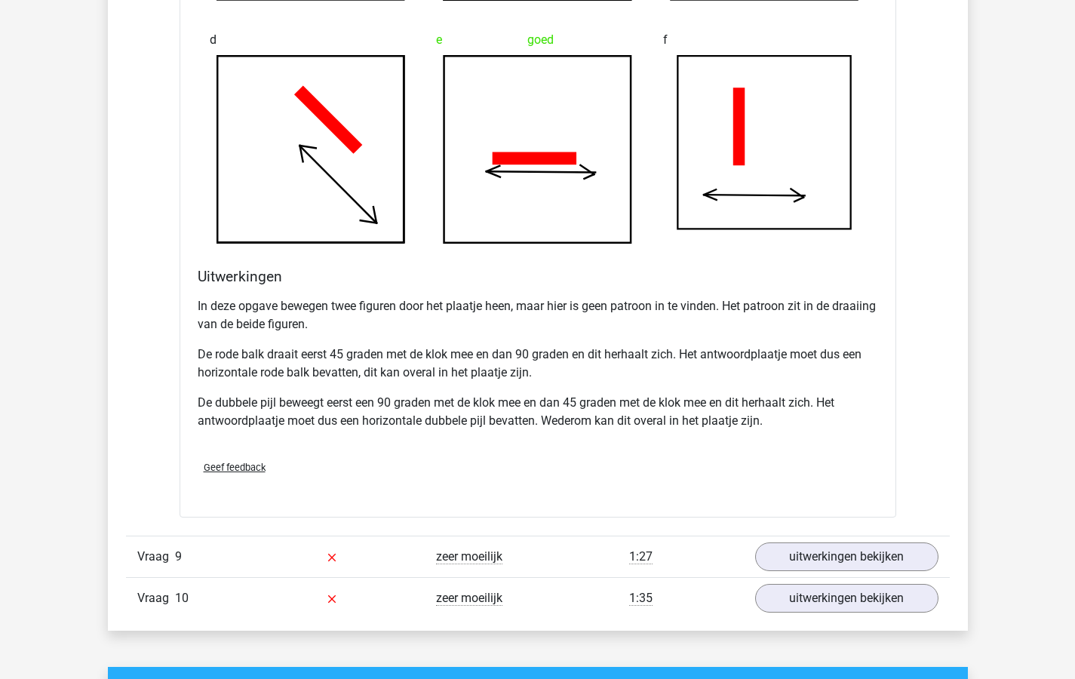
scroll to position [7701, 0]
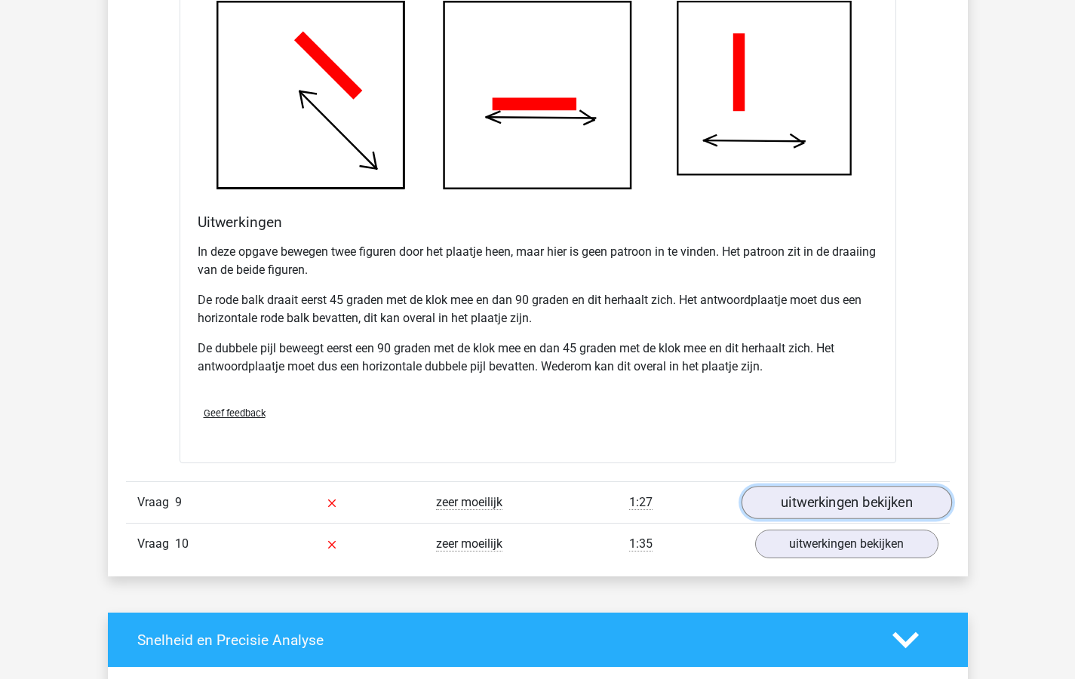
click at [790, 501] on link "uitwerkingen bekijken" at bounding box center [846, 502] width 210 height 33
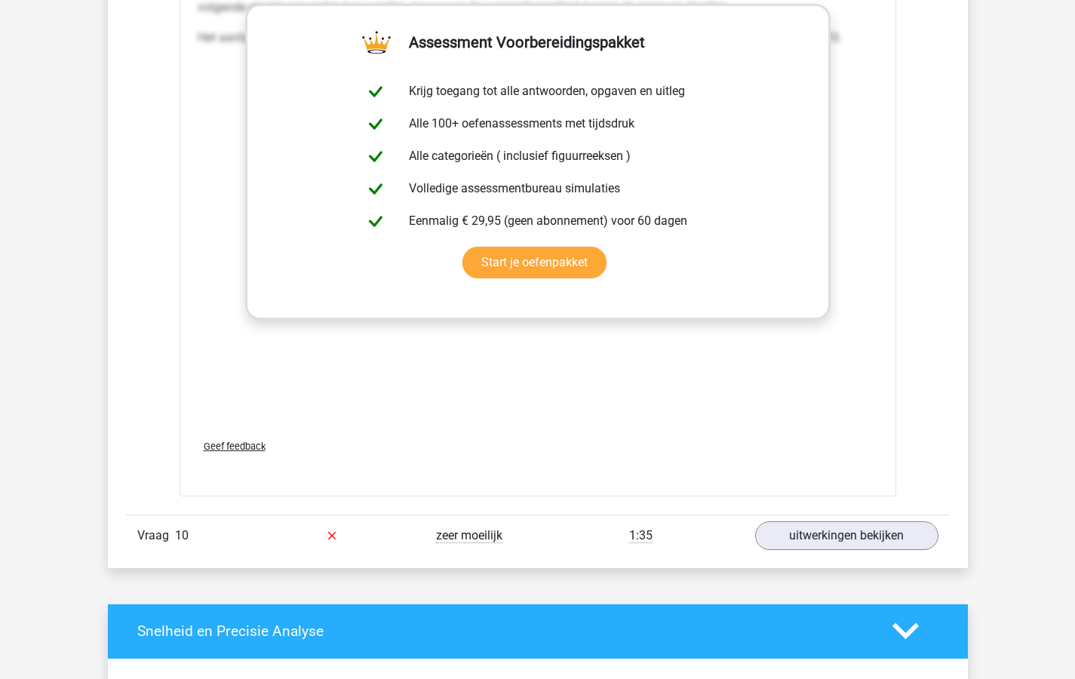
scroll to position [9254, 0]
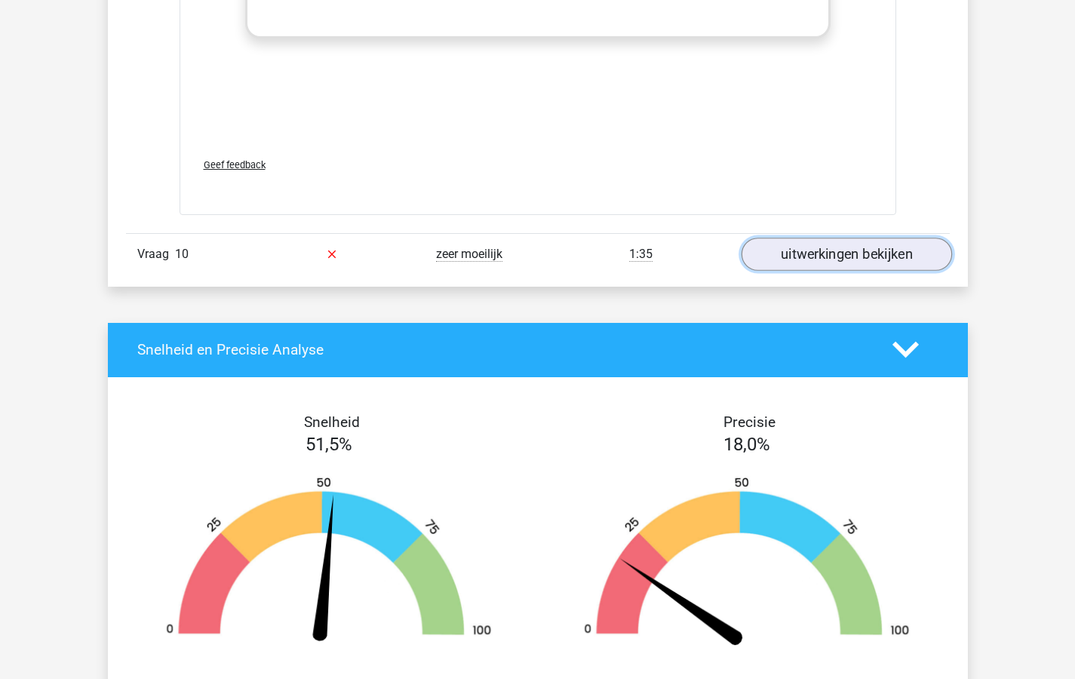
click at [834, 250] on link "uitwerkingen bekijken" at bounding box center [846, 254] width 210 height 33
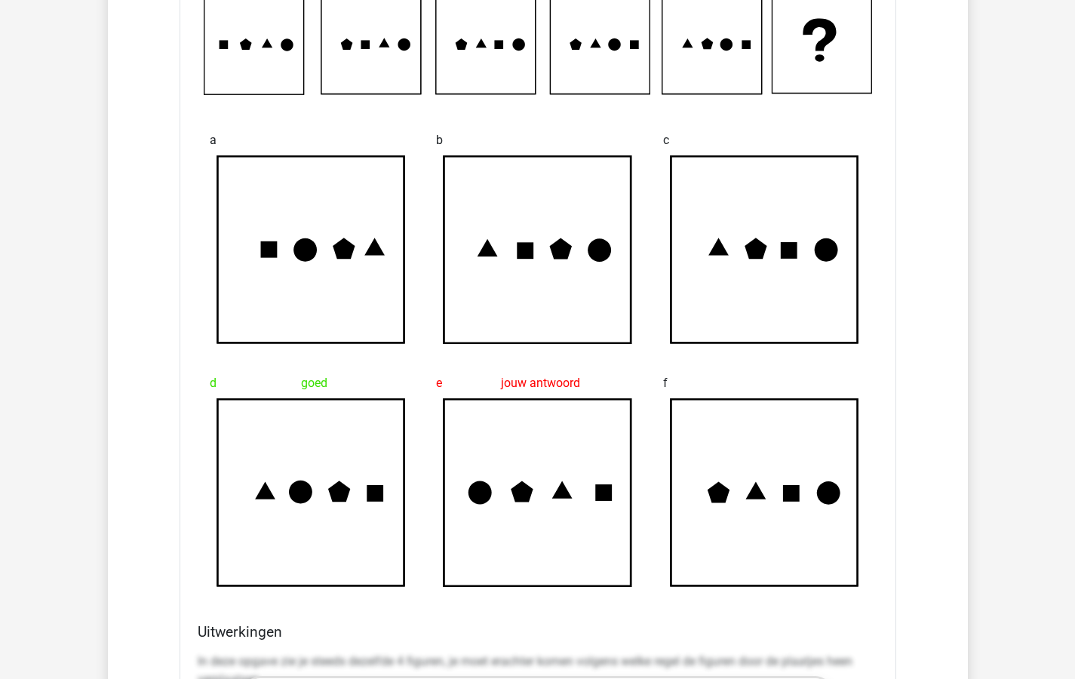
scroll to position [9662, 0]
